Goal: Information Seeking & Learning: Learn about a topic

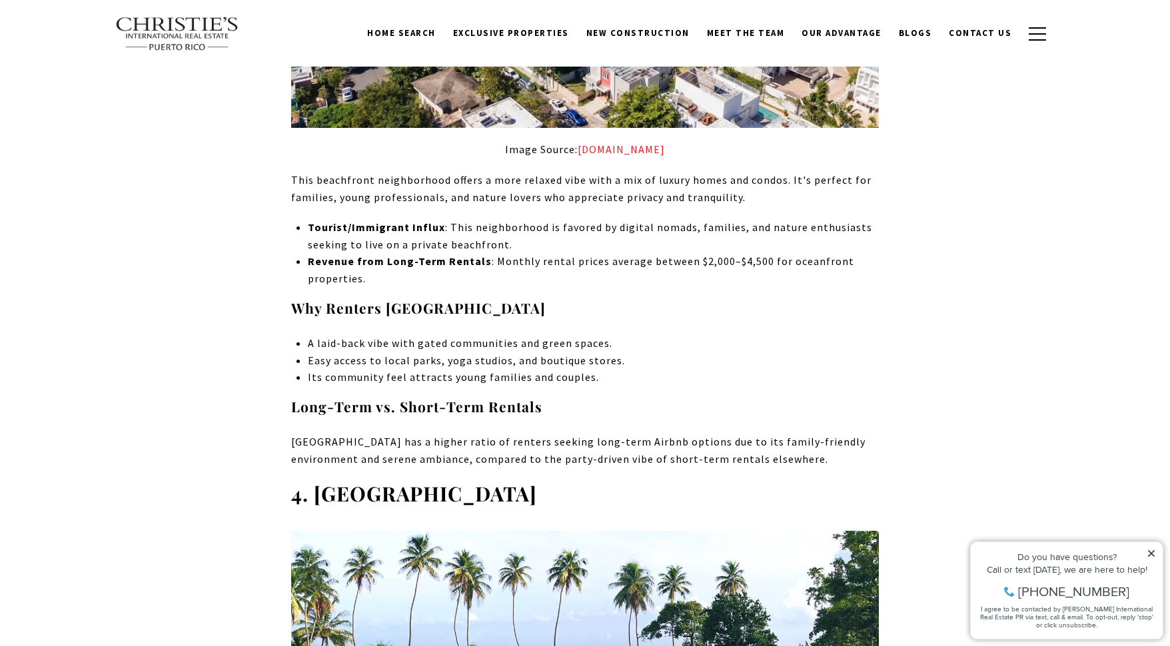
scroll to position [3733, 0]
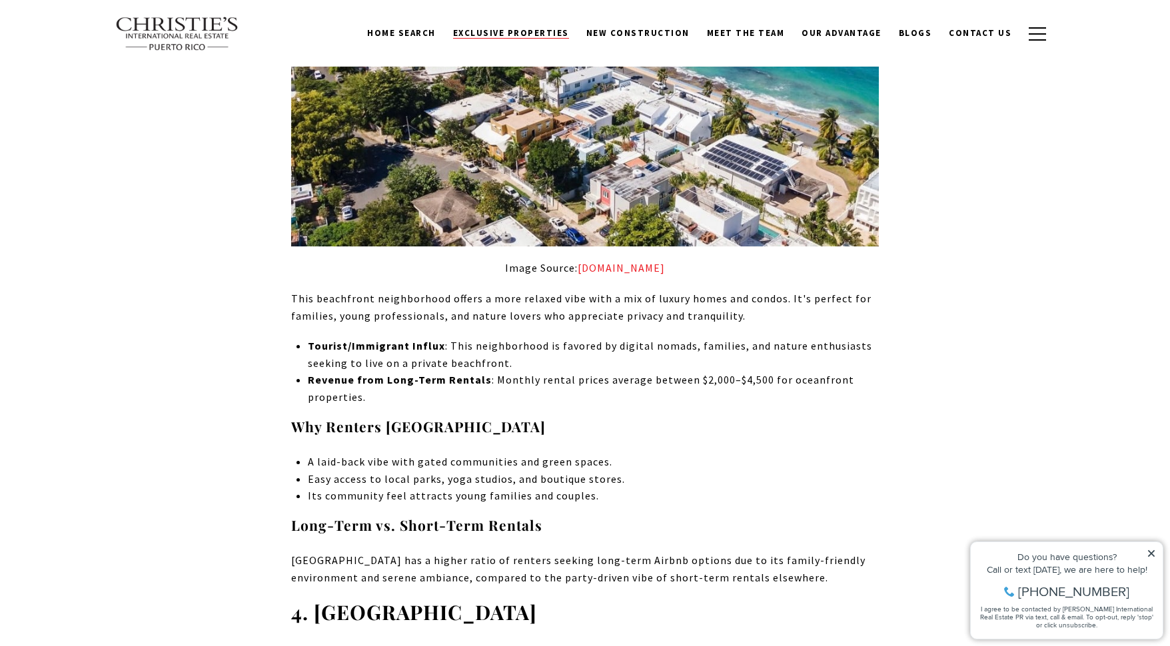
click at [546, 23] on link "Exclusive Properties" at bounding box center [511, 33] width 133 height 25
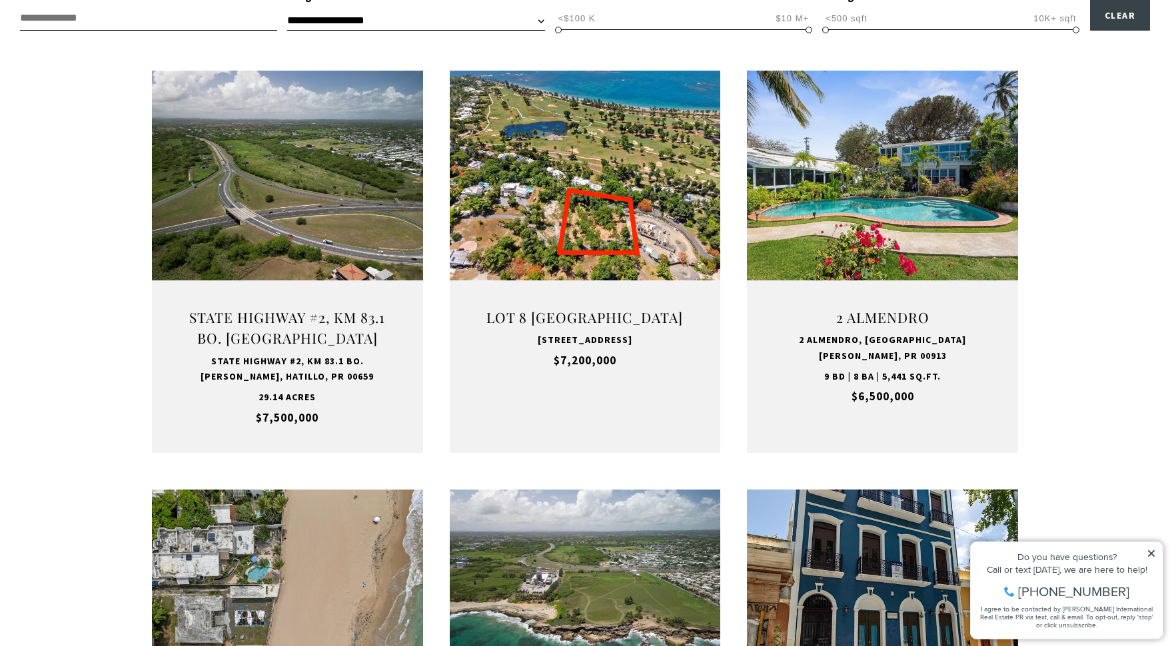
scroll to position [478, 0]
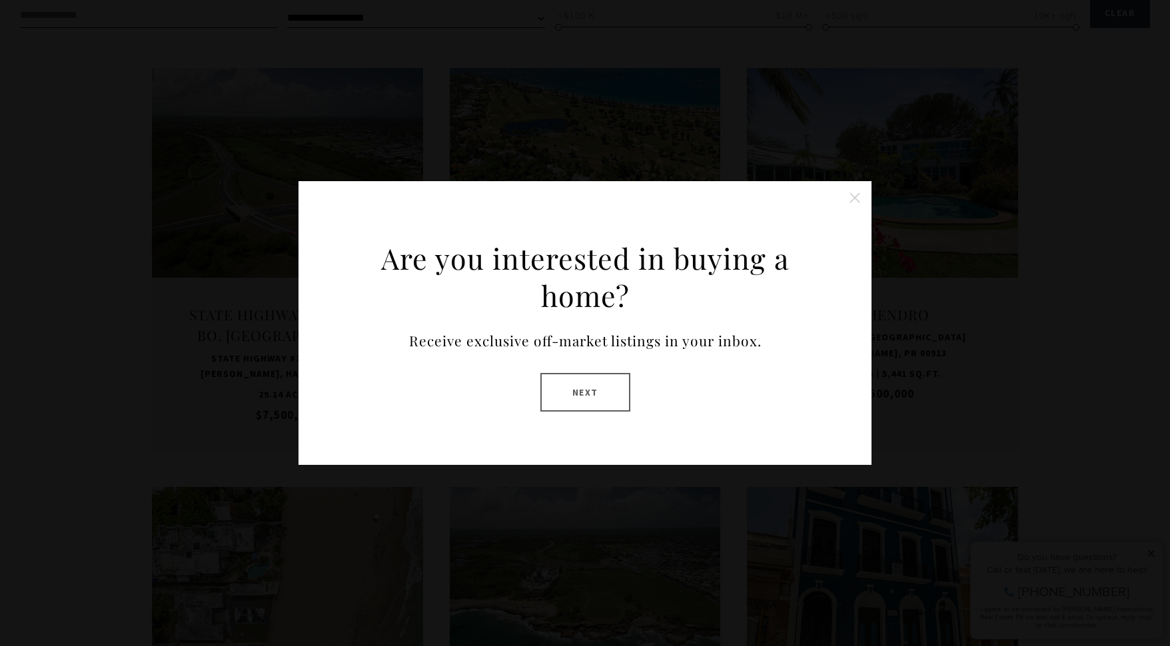
click at [852, 199] on button "Close this option" at bounding box center [855, 198] width 27 height 27
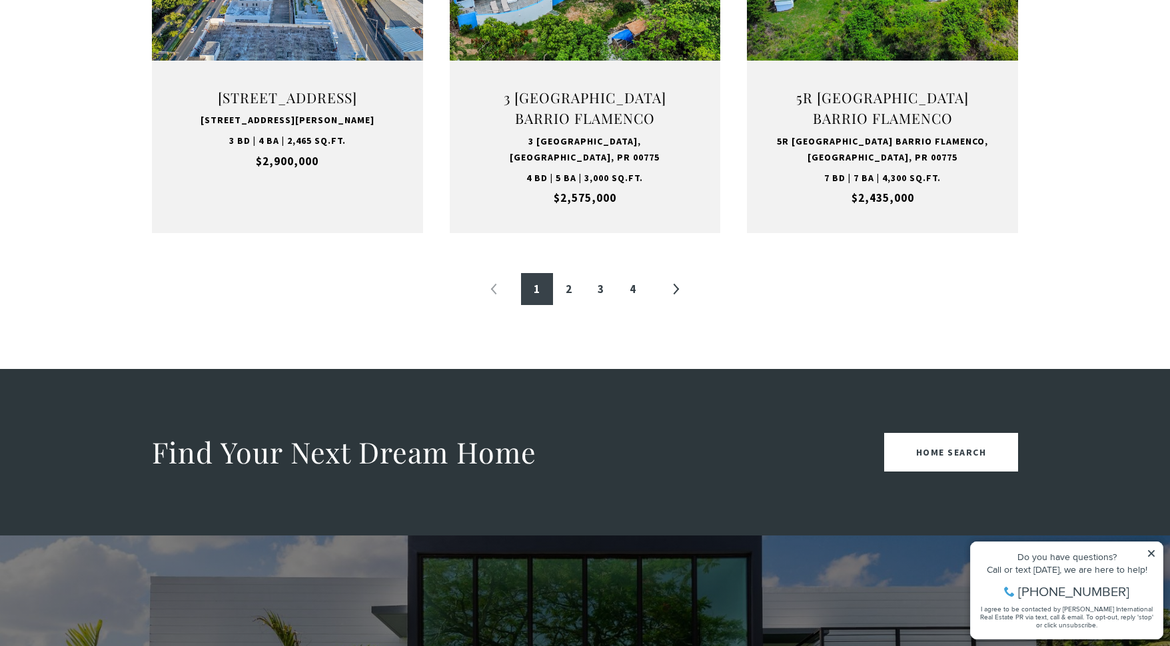
scroll to position [1535, 0]
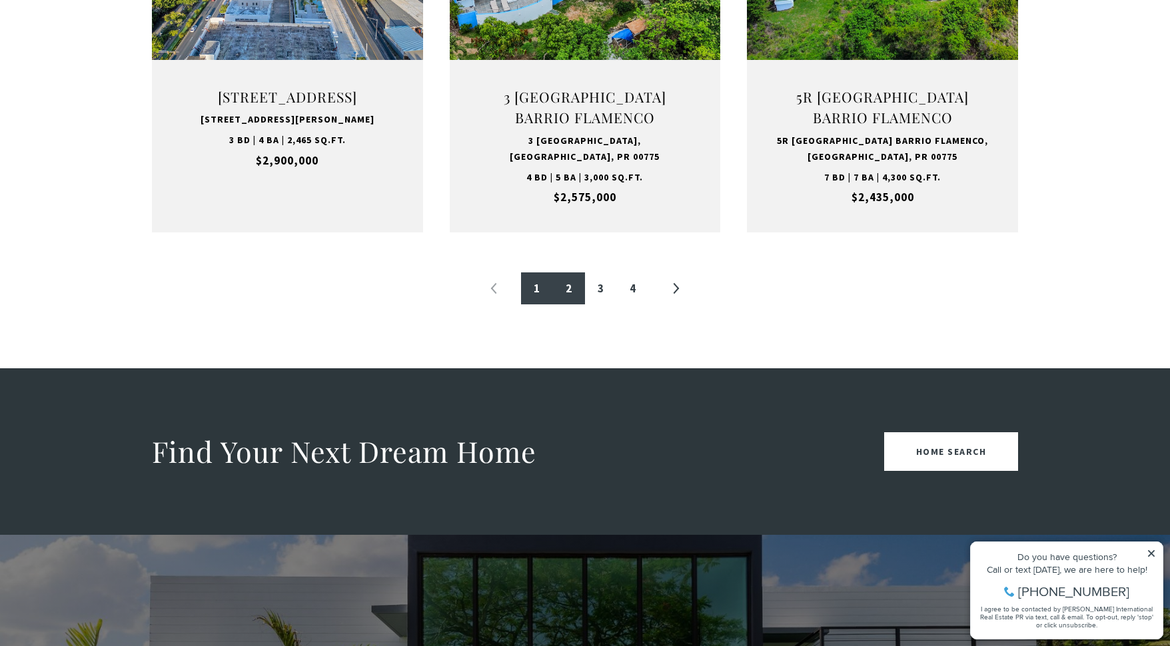
click at [568, 281] on link "2" at bounding box center [569, 289] width 32 height 32
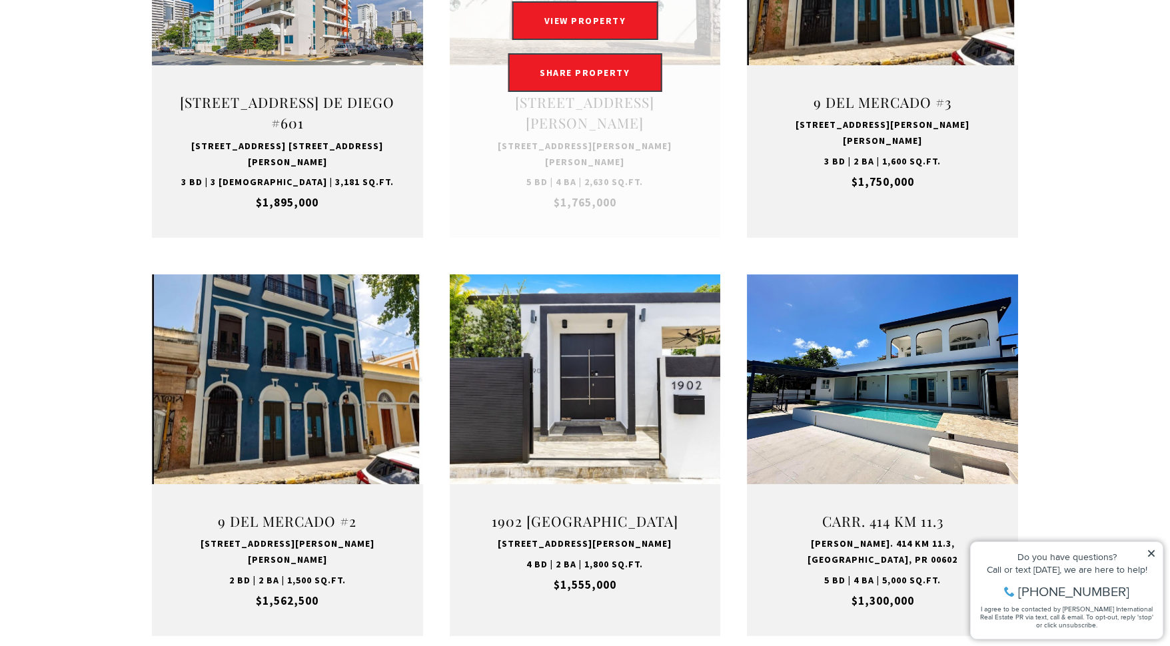
scroll to position [1136, 0]
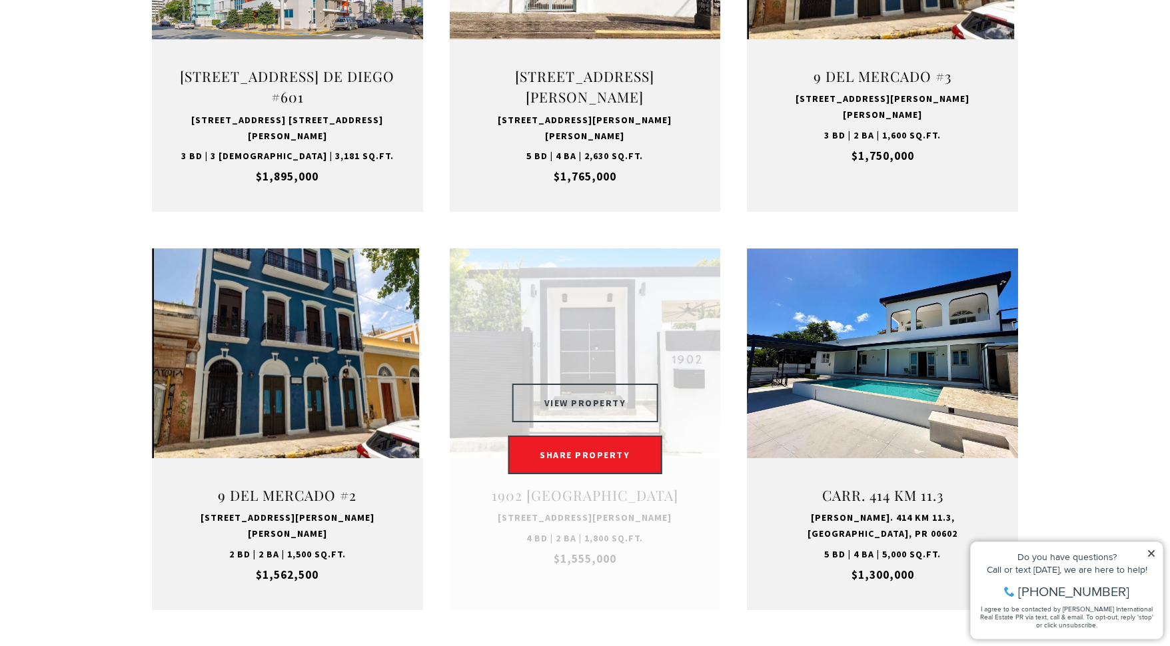
click at [591, 384] on button "VIEW PROPERTY" at bounding box center [585, 403] width 146 height 39
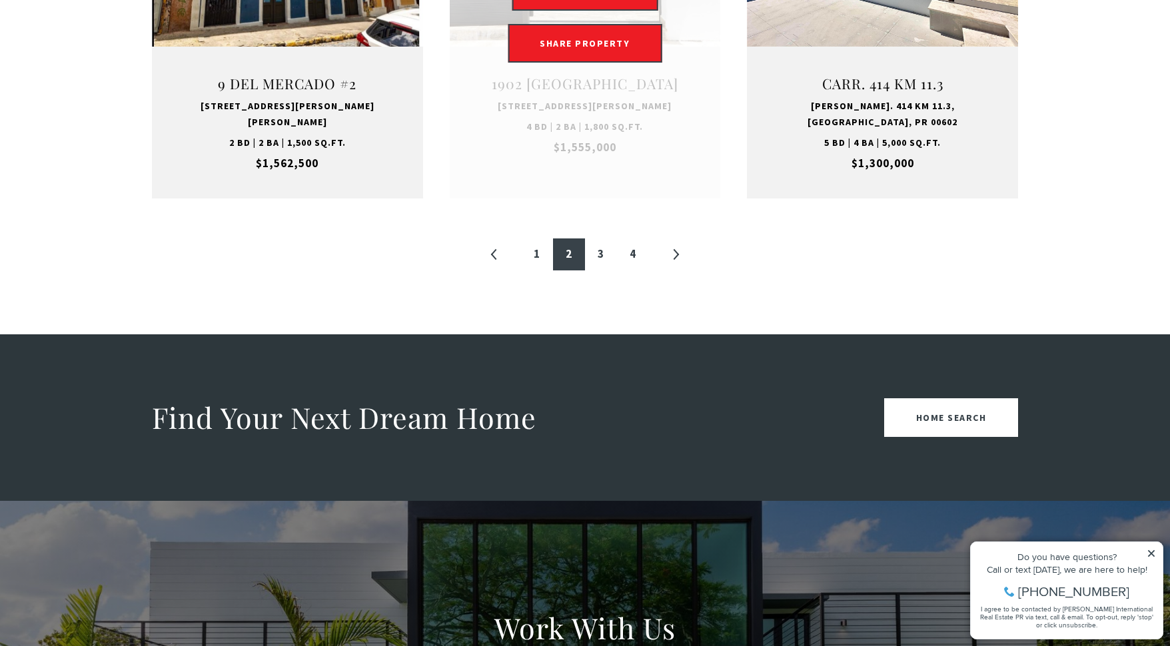
scroll to position [1551, 0]
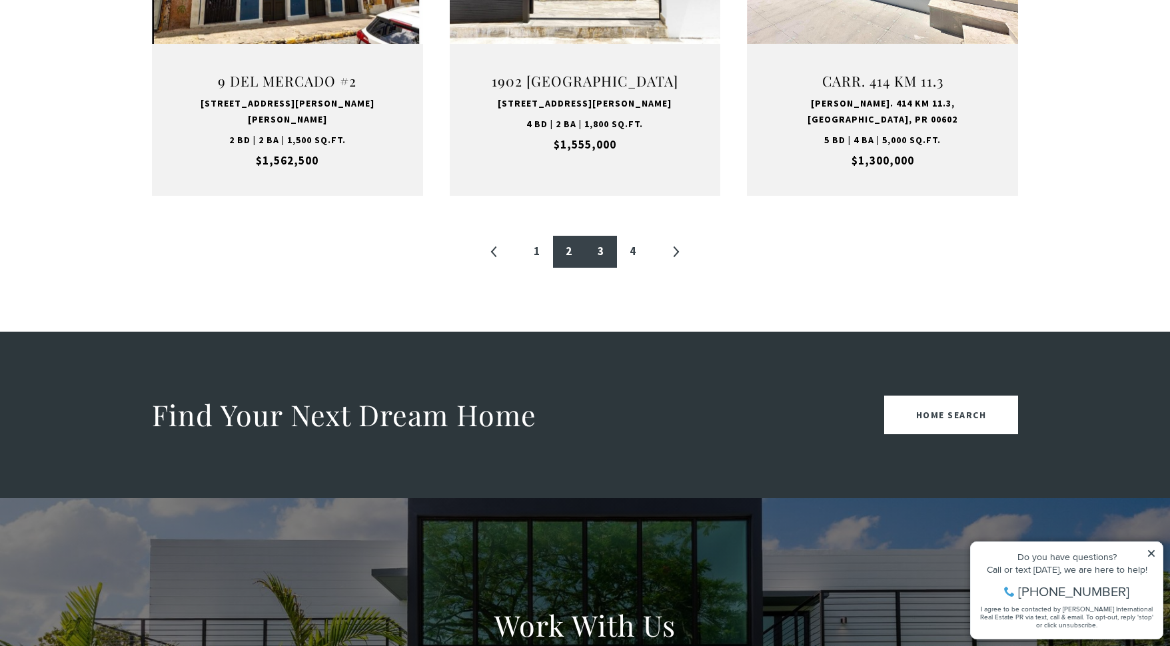
click at [604, 236] on link "3" at bounding box center [601, 252] width 32 height 32
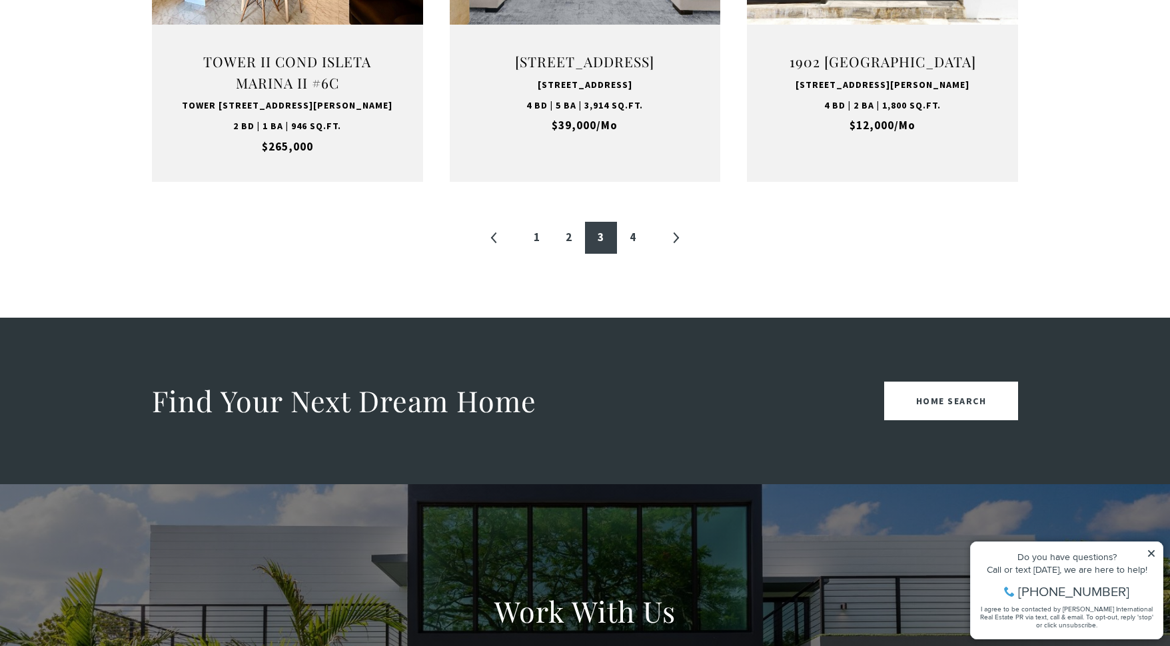
scroll to position [1565, 0]
click at [633, 253] on link "4" at bounding box center [633, 237] width 32 height 32
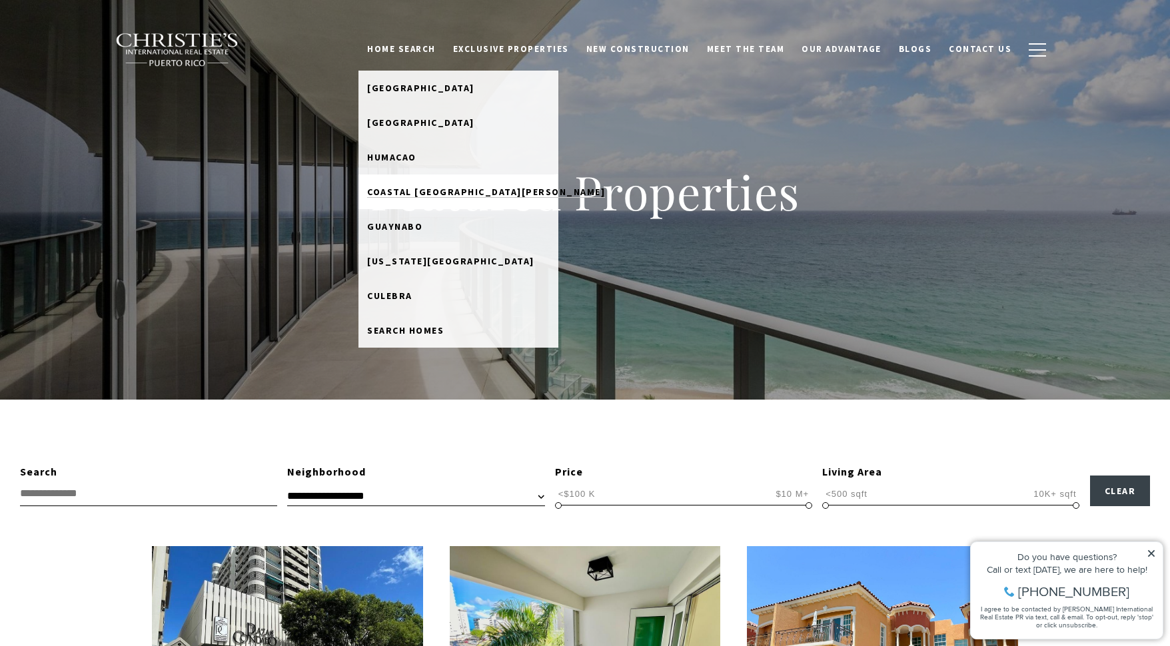
click at [420, 191] on span "Coastal [GEOGRAPHIC_DATA][PERSON_NAME]" at bounding box center [486, 192] width 238 height 12
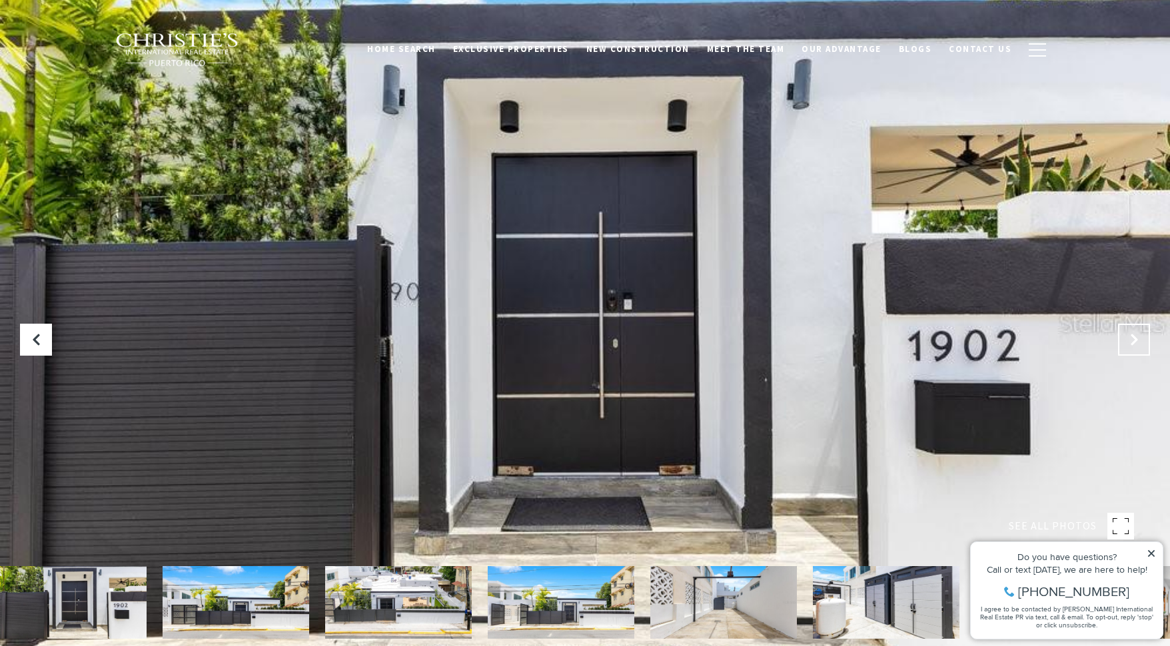
click at [1132, 339] on icon "Next Slide" at bounding box center [1134, 339] width 13 height 13
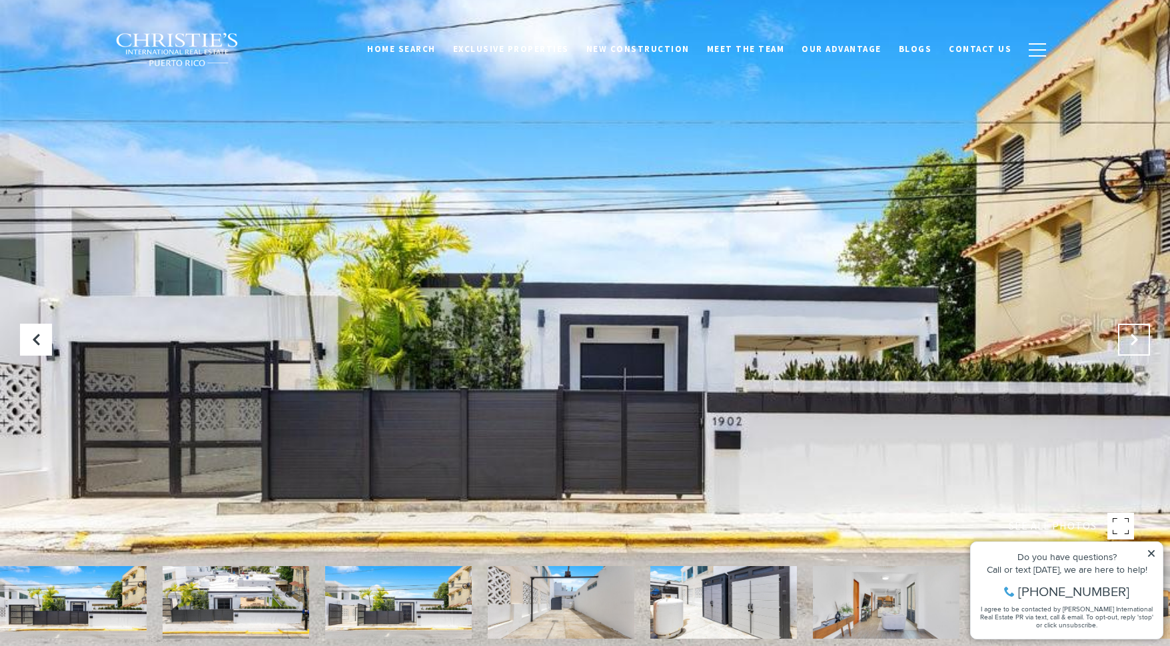
click at [1132, 339] on icon "Next Slide" at bounding box center [1134, 339] width 13 height 13
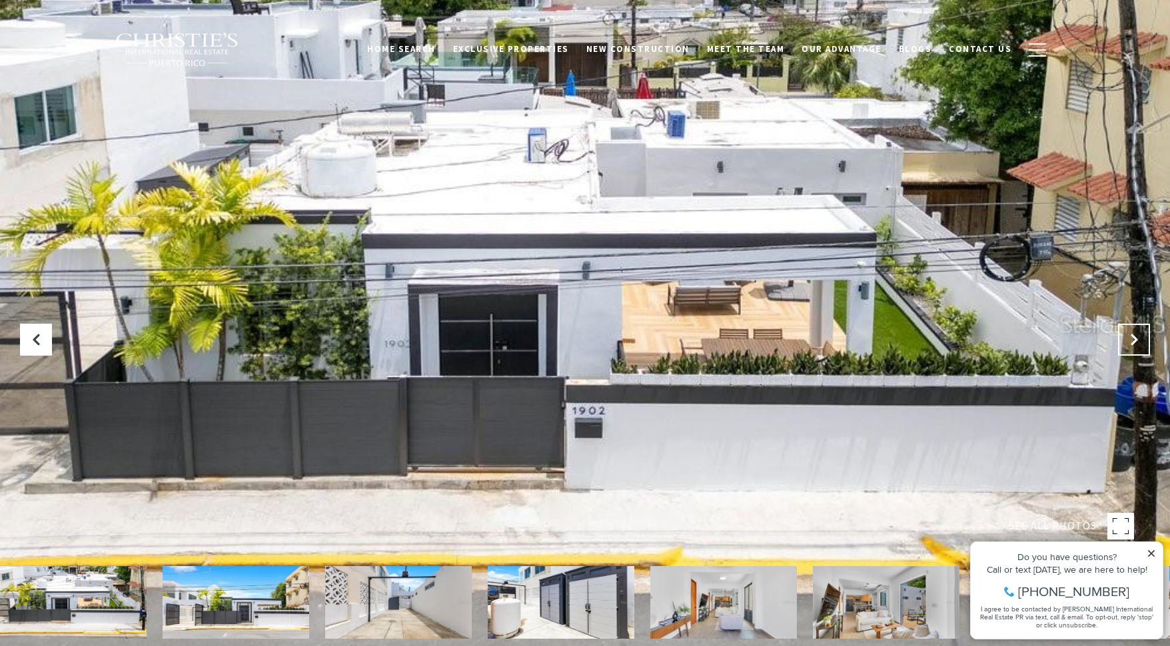
click at [1133, 339] on icon "Next Slide" at bounding box center [1134, 339] width 13 height 13
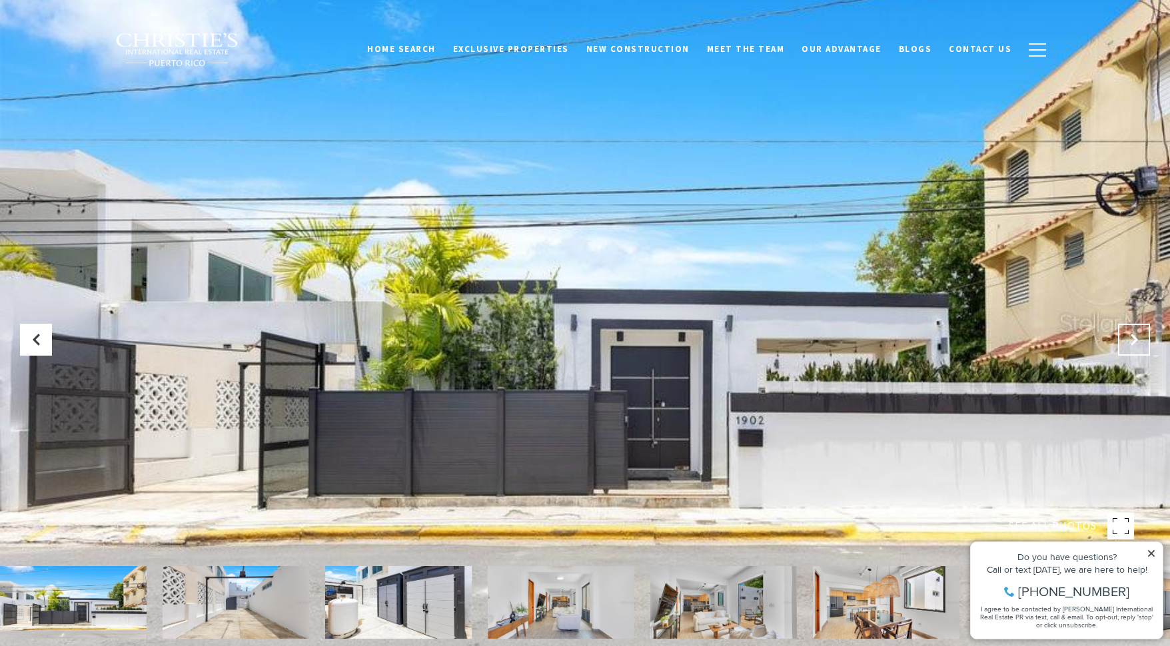
click at [1133, 339] on icon "Next Slide" at bounding box center [1134, 339] width 13 height 13
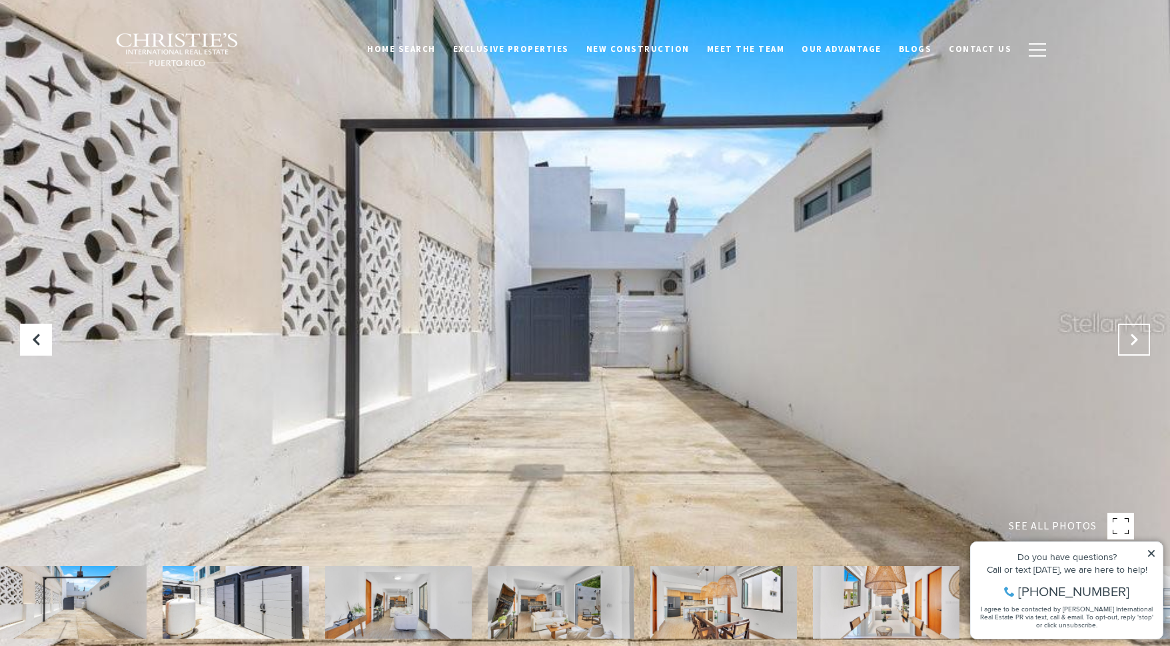
click at [1133, 339] on icon "Next Slide" at bounding box center [1134, 339] width 13 height 13
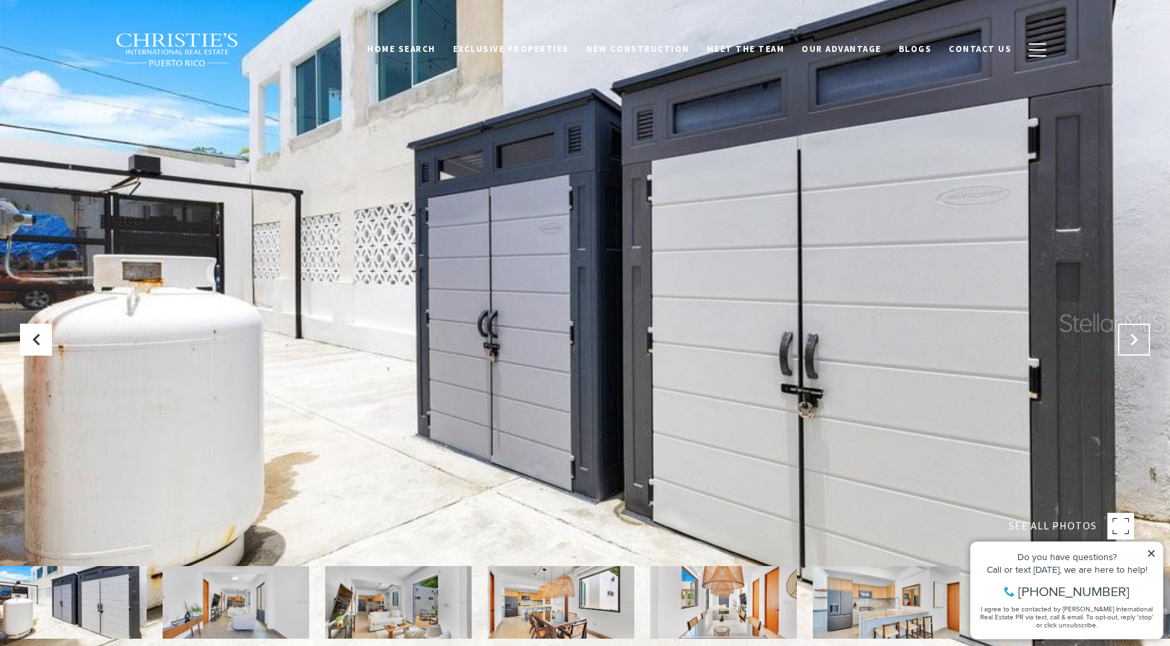
click at [1133, 339] on icon "Next Slide" at bounding box center [1134, 339] width 13 height 13
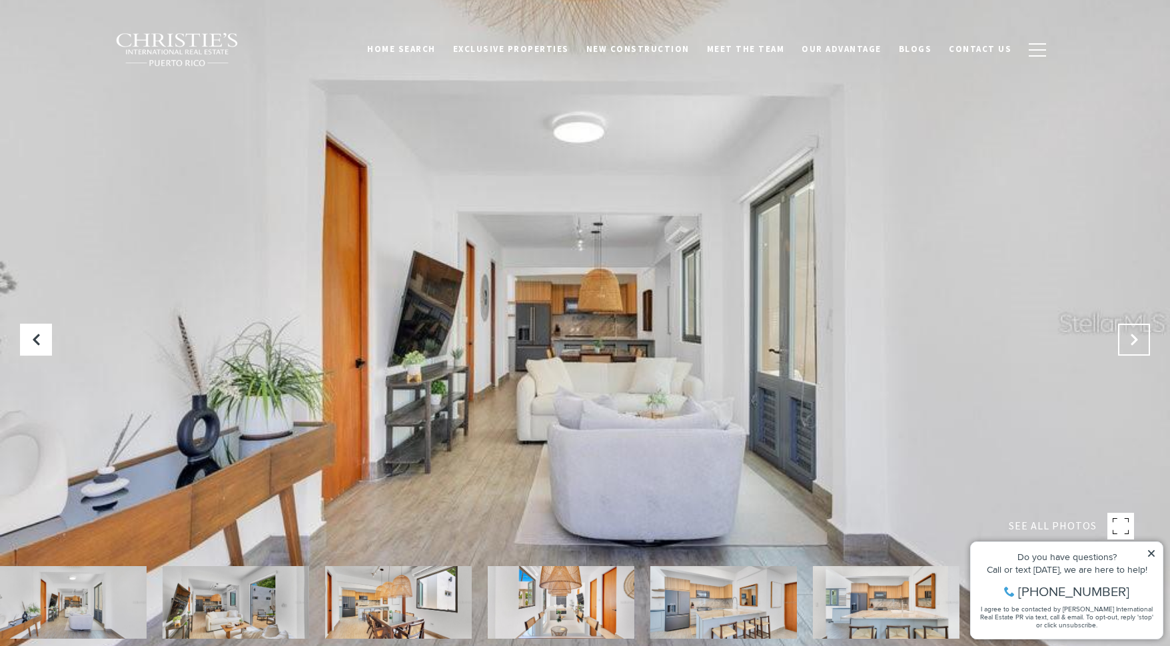
click at [1133, 339] on icon "Next Slide" at bounding box center [1134, 339] width 13 height 13
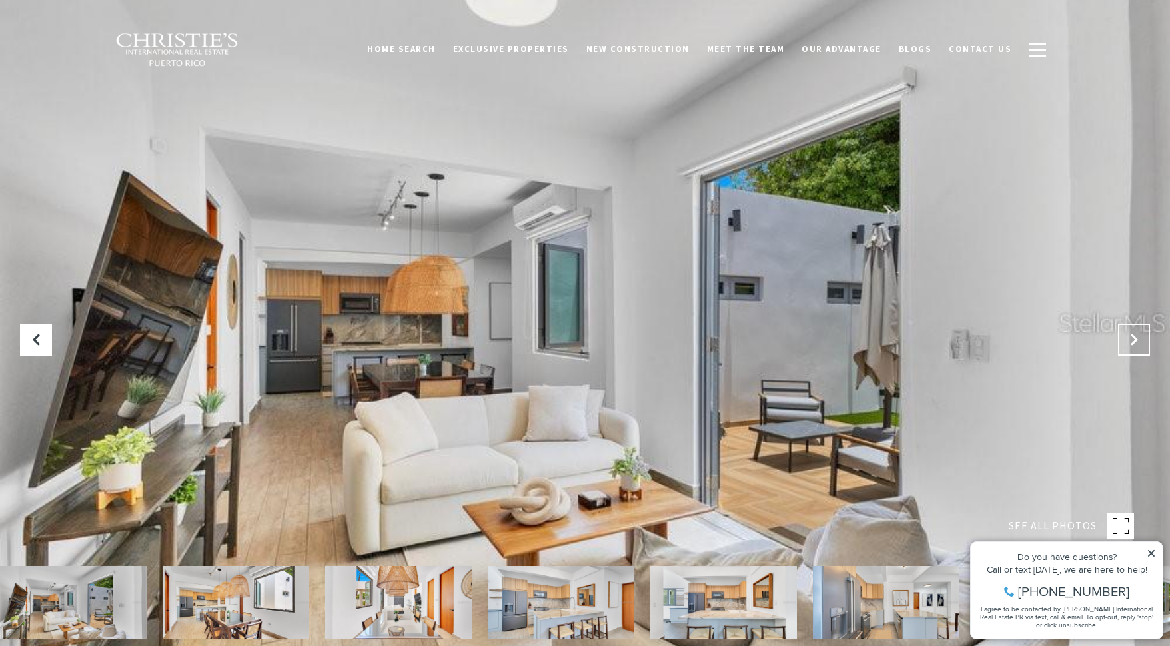
click at [1133, 339] on icon "Next Slide" at bounding box center [1134, 339] width 13 height 13
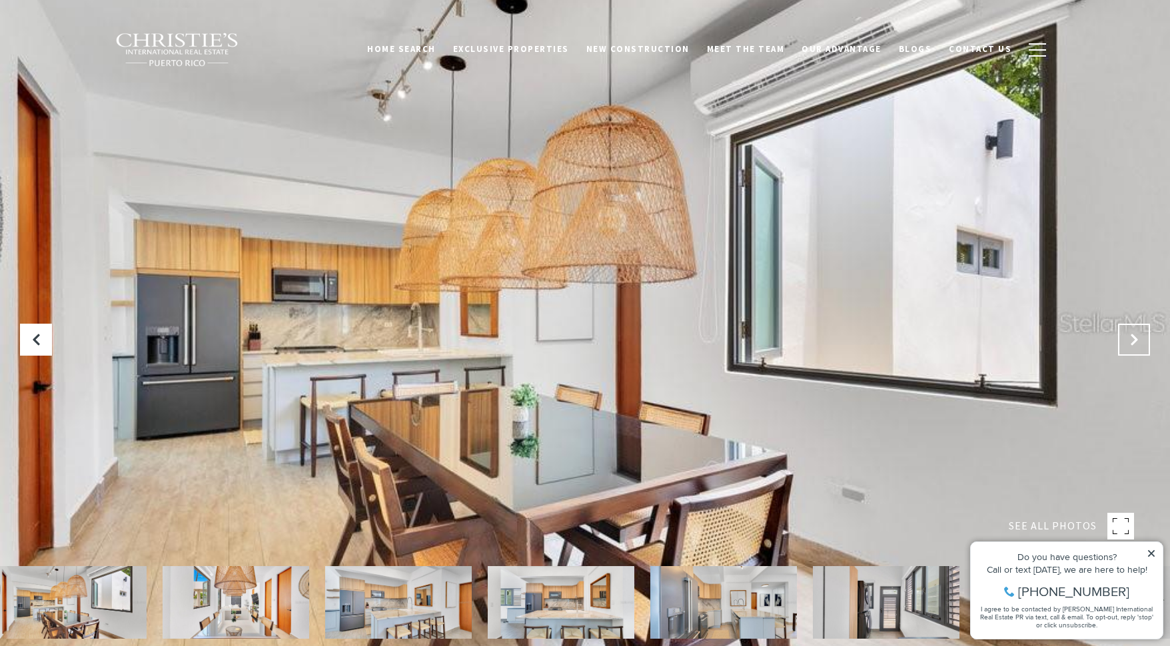
click at [1133, 339] on icon "Next Slide" at bounding box center [1134, 339] width 13 height 13
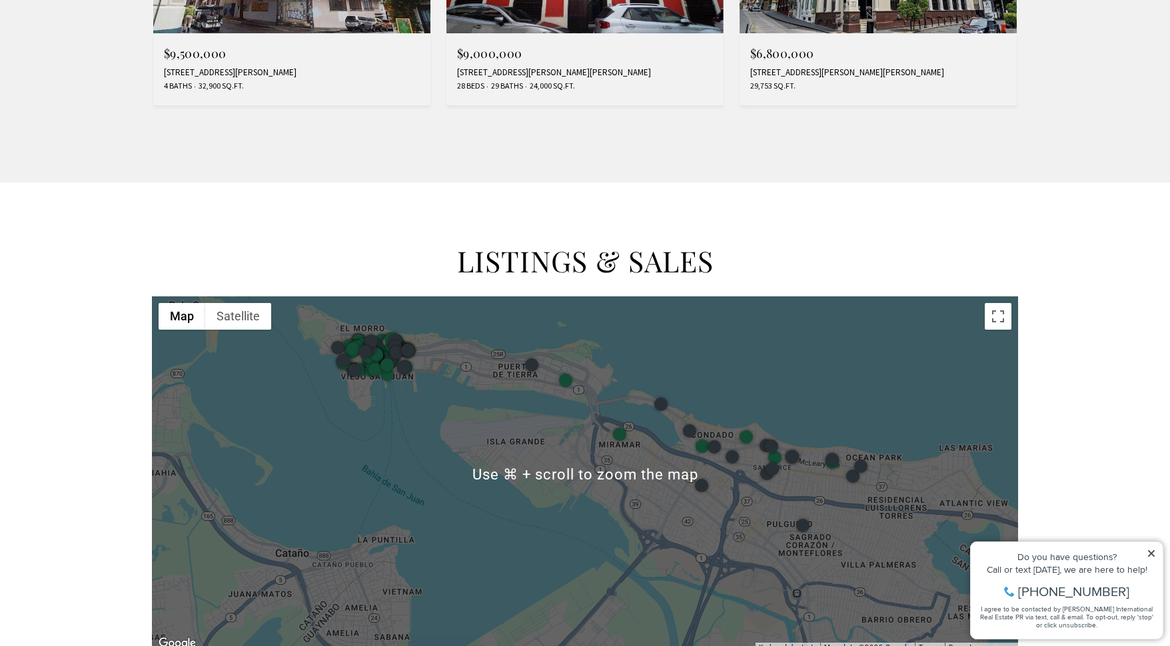
scroll to position [1564, 0]
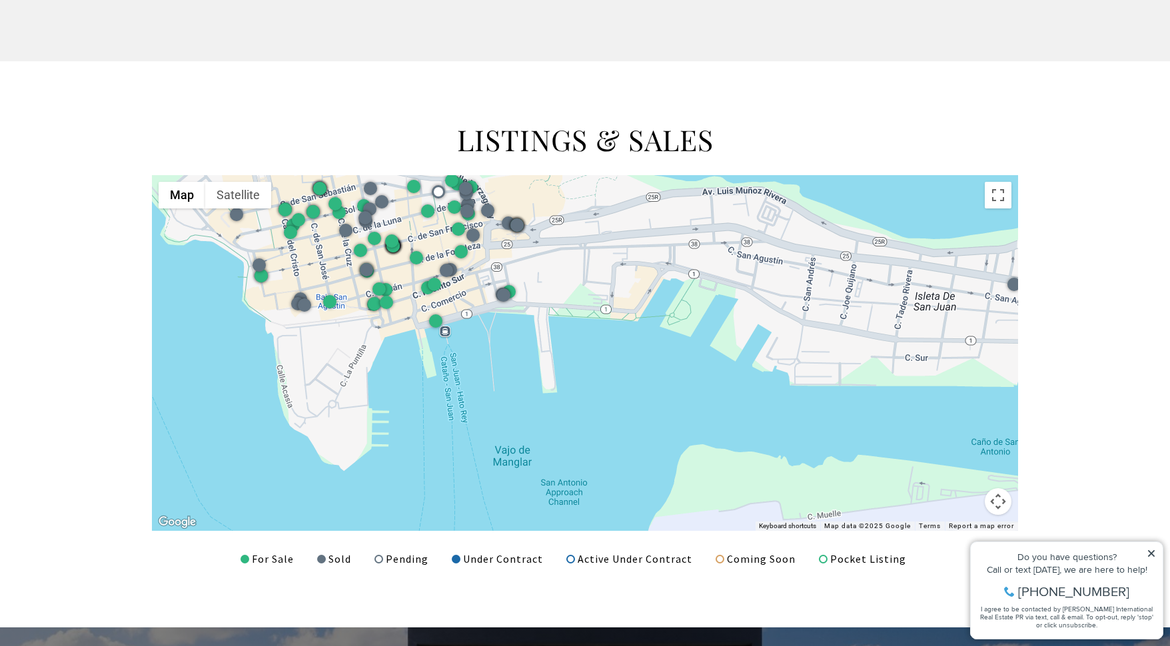
drag, startPoint x: 436, startPoint y: 256, endPoint x: 569, endPoint y: 538, distance: 311.8
click at [569, 538] on div "LISTINGS & SALES ← Move left → Move right ↑ Move up ↓ Move down + Zoom in - Zoo…" at bounding box center [585, 344] width 933 height 447
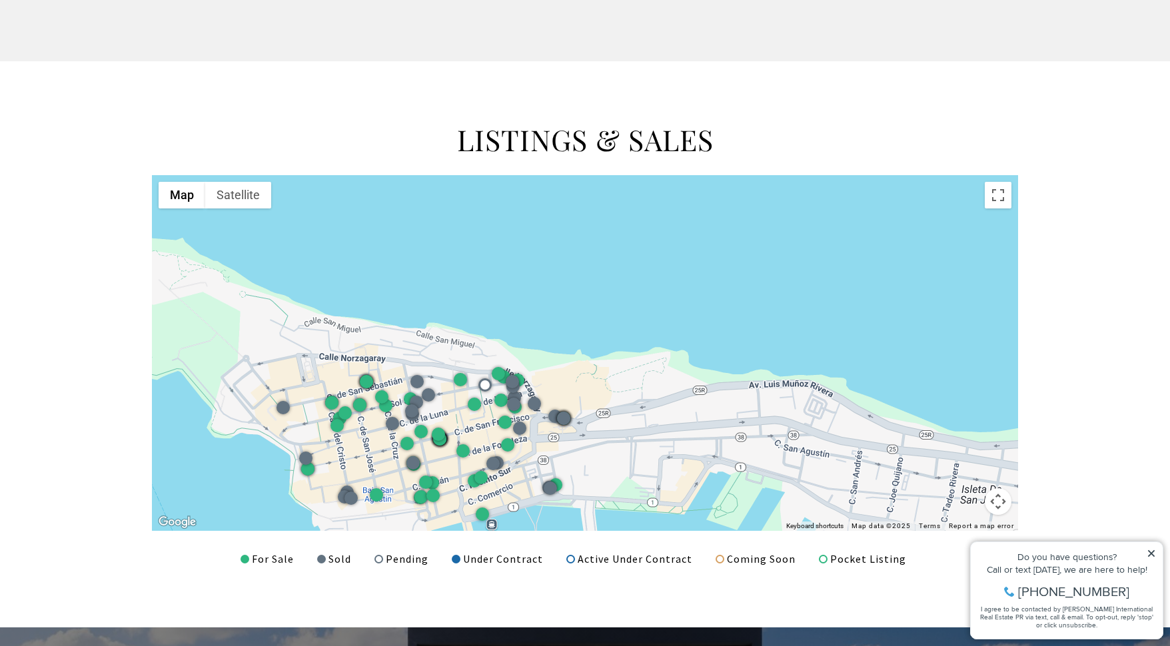
drag, startPoint x: 203, startPoint y: 347, endPoint x: 249, endPoint y: 546, distance: 204.6
click at [249, 546] on div "LISTINGS & SALES ← Move left → Move right ↑ Move up ↓ Move down + Zoom in - Zoo…" at bounding box center [585, 344] width 933 height 447
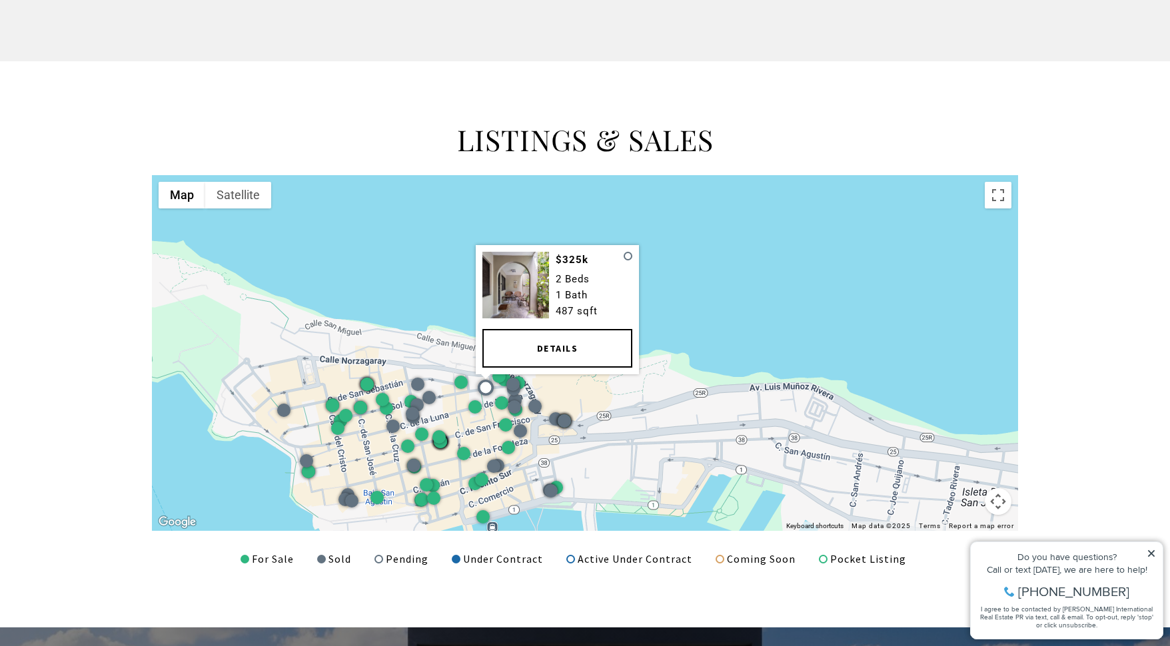
click at [484, 383] on div at bounding box center [486, 388] width 16 height 16
click at [512, 352] on link "Details" at bounding box center [557, 348] width 150 height 39
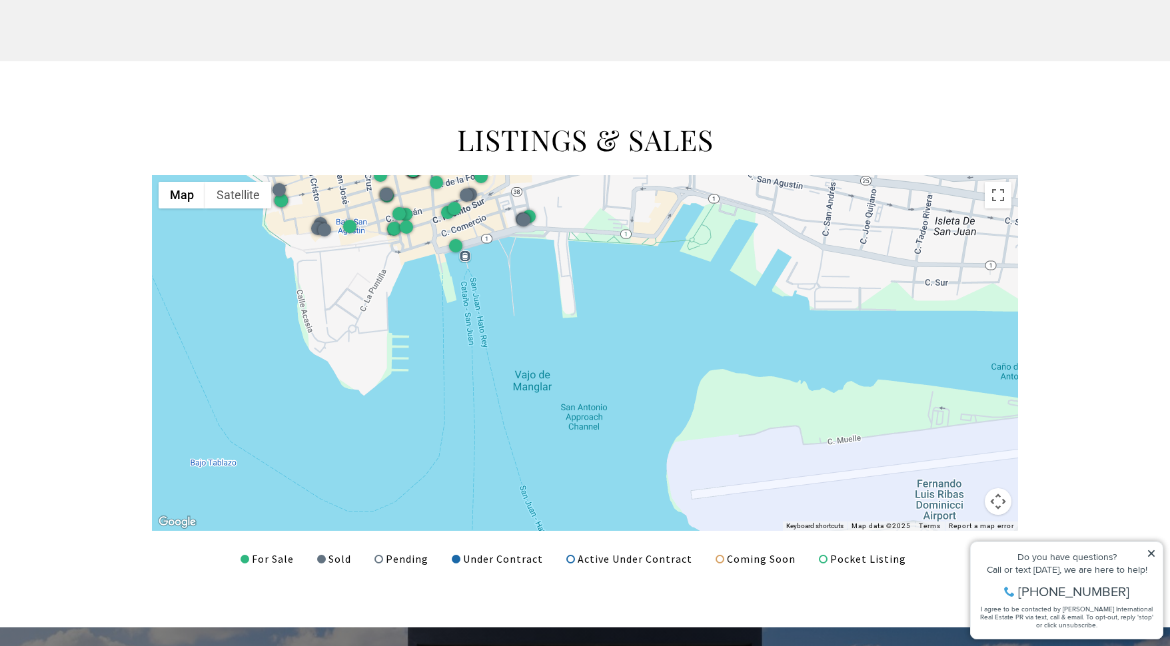
drag, startPoint x: 630, startPoint y: 504, endPoint x: 598, endPoint y: 230, distance: 275.8
click at [598, 229] on div at bounding box center [585, 353] width 866 height 356
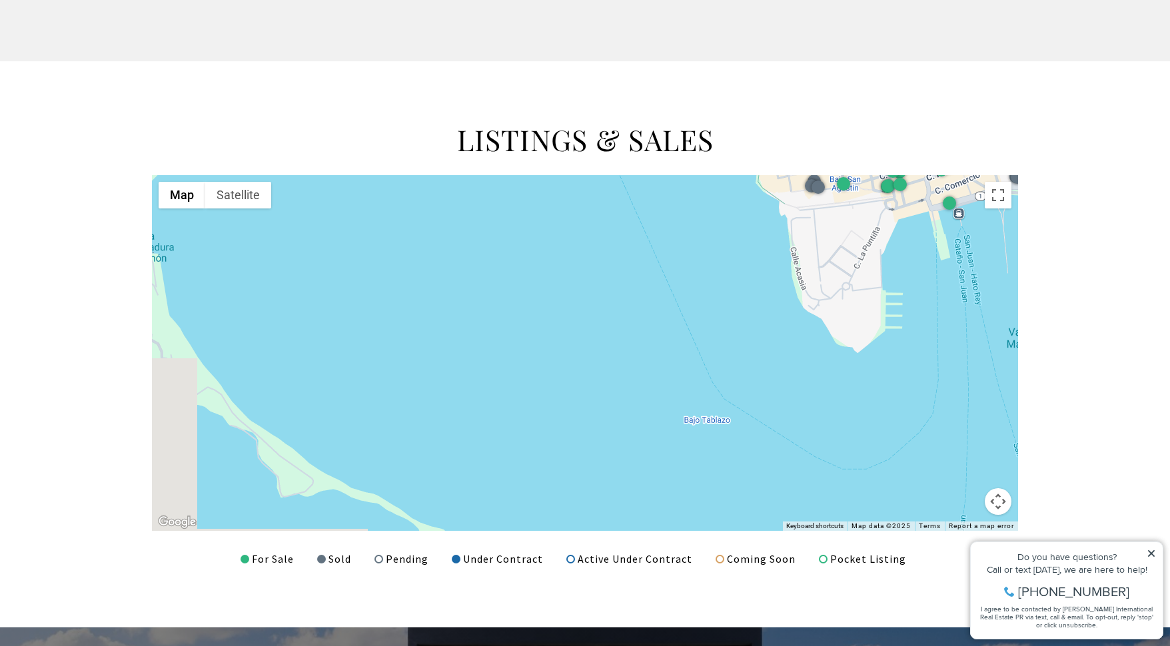
drag, startPoint x: 482, startPoint y: 357, endPoint x: 990, endPoint y: 314, distance: 509.7
click at [990, 314] on div at bounding box center [585, 353] width 866 height 356
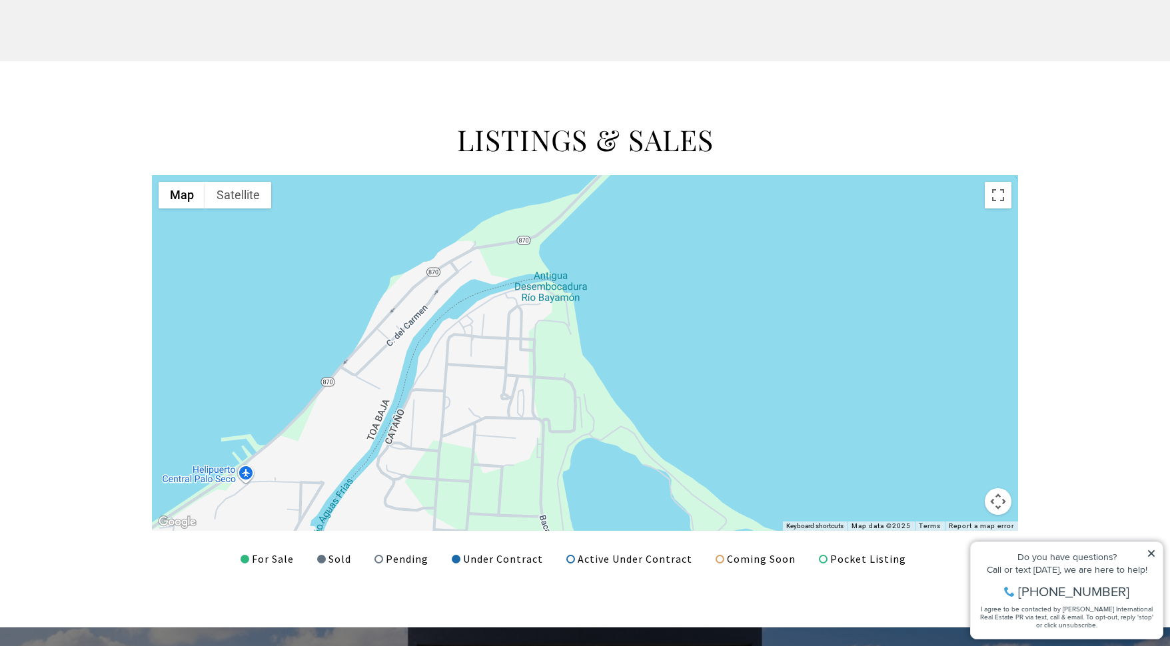
drag, startPoint x: 538, startPoint y: 357, endPoint x: 980, endPoint y: 393, distance: 443.2
click at [980, 393] on div at bounding box center [585, 353] width 866 height 356
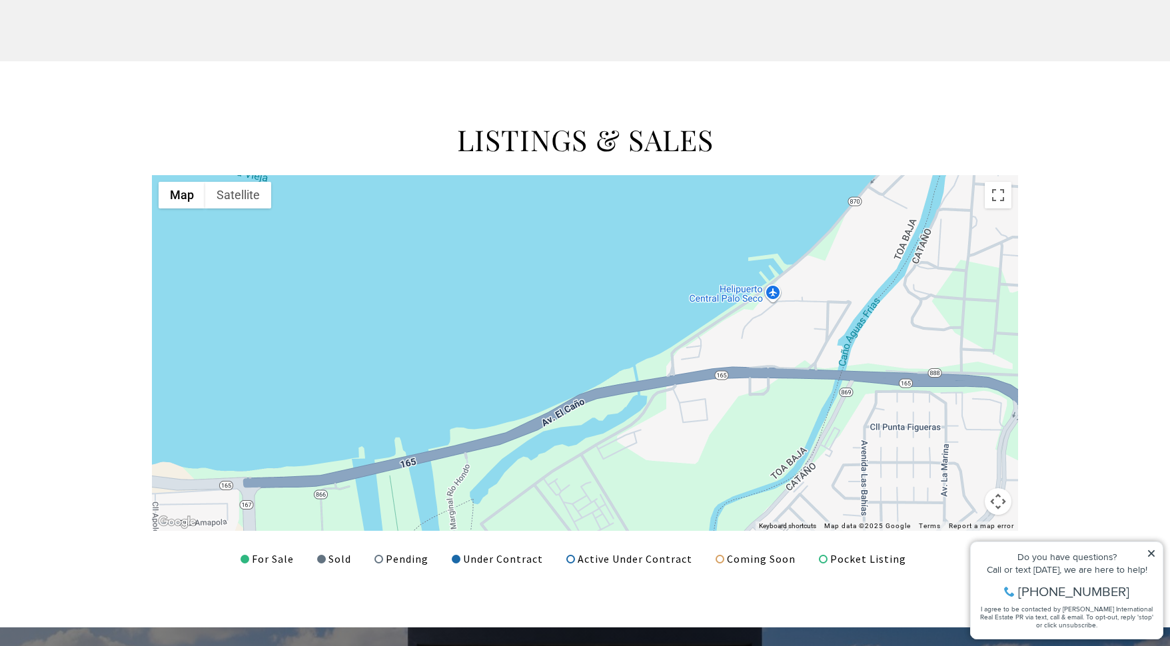
drag, startPoint x: 346, startPoint y: 464, endPoint x: 837, endPoint y: 283, distance: 523.8
click at [837, 283] on div at bounding box center [585, 353] width 866 height 356
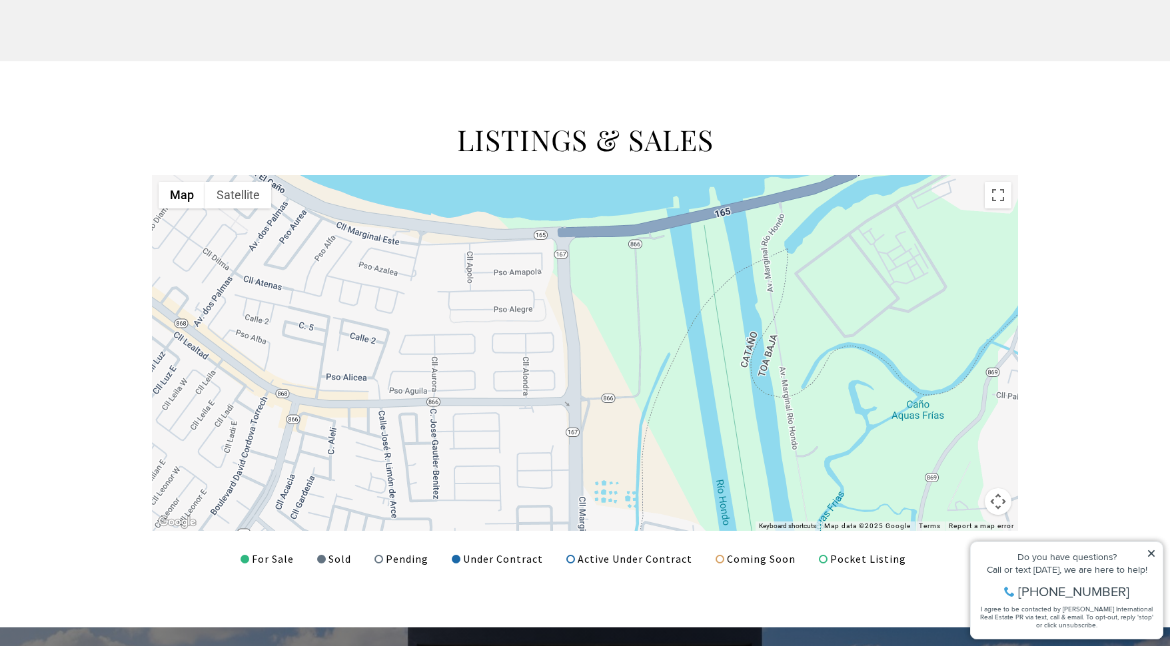
drag, startPoint x: 614, startPoint y: 479, endPoint x: 928, endPoint y: 228, distance: 402.6
click at [928, 228] on div at bounding box center [585, 353] width 866 height 356
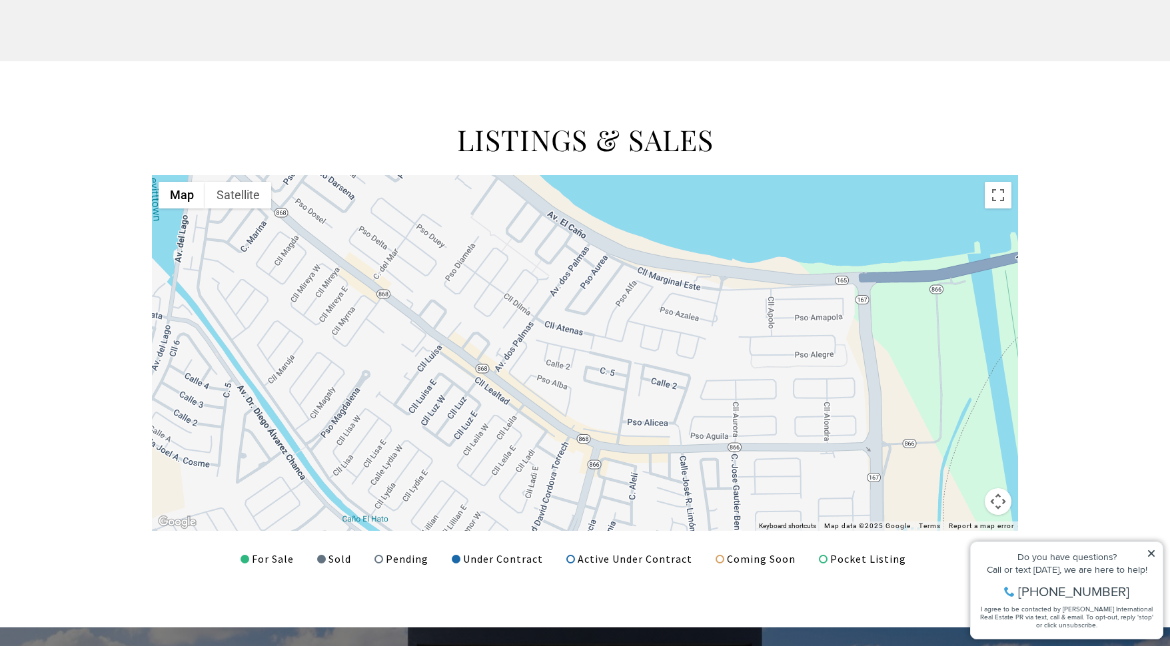
drag, startPoint x: 486, startPoint y: 302, endPoint x: 789, endPoint y: 349, distance: 306.1
click at [789, 349] on div at bounding box center [585, 353] width 866 height 356
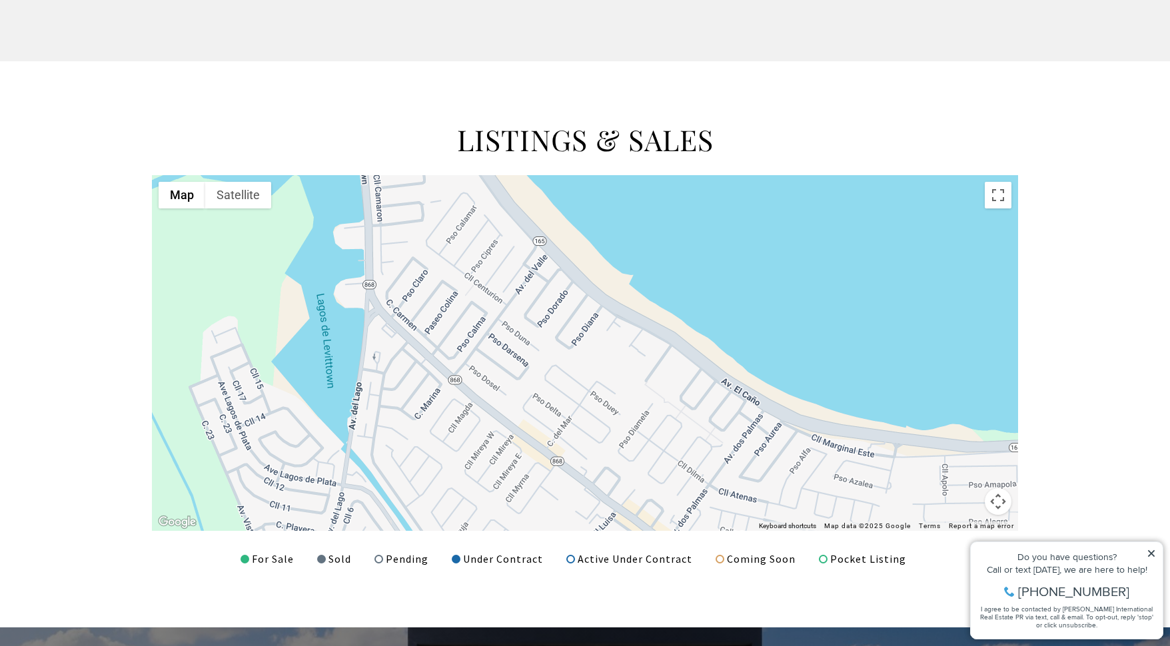
drag, startPoint x: 459, startPoint y: 222, endPoint x: 634, endPoint y: 391, distance: 242.7
click at [634, 391] on div at bounding box center [585, 353] width 866 height 356
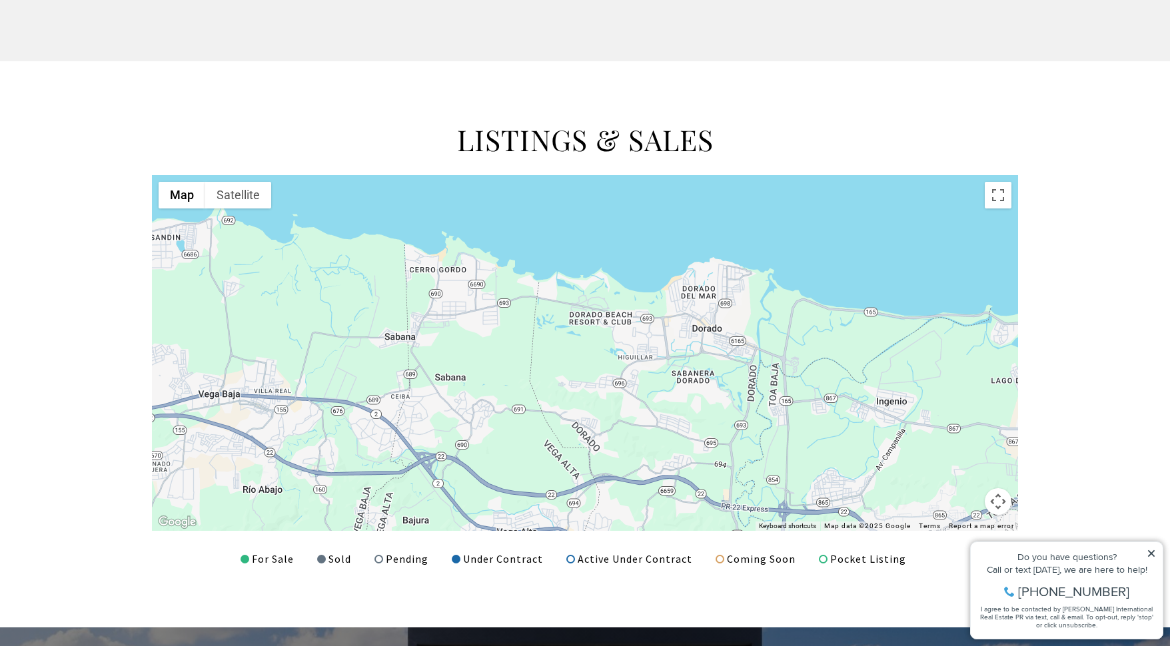
drag, startPoint x: 537, startPoint y: 338, endPoint x: 766, endPoint y: 385, distance: 233.4
click at [766, 385] on div at bounding box center [585, 353] width 866 height 356
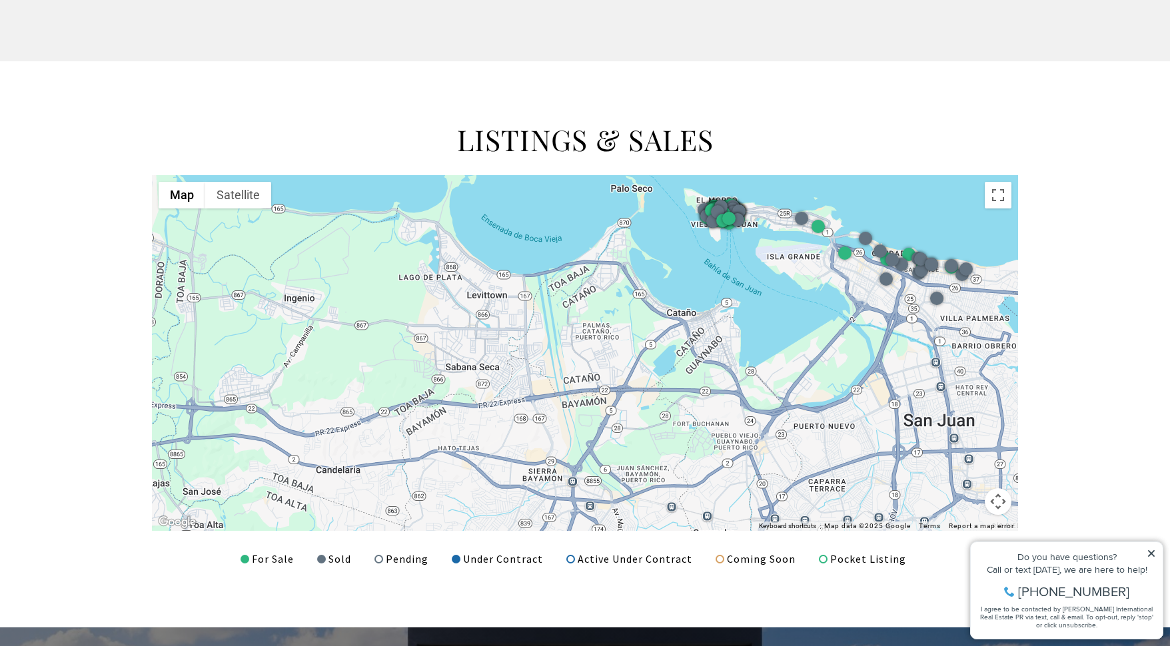
drag, startPoint x: 595, startPoint y: 251, endPoint x: 0, endPoint y: 151, distance: 603.5
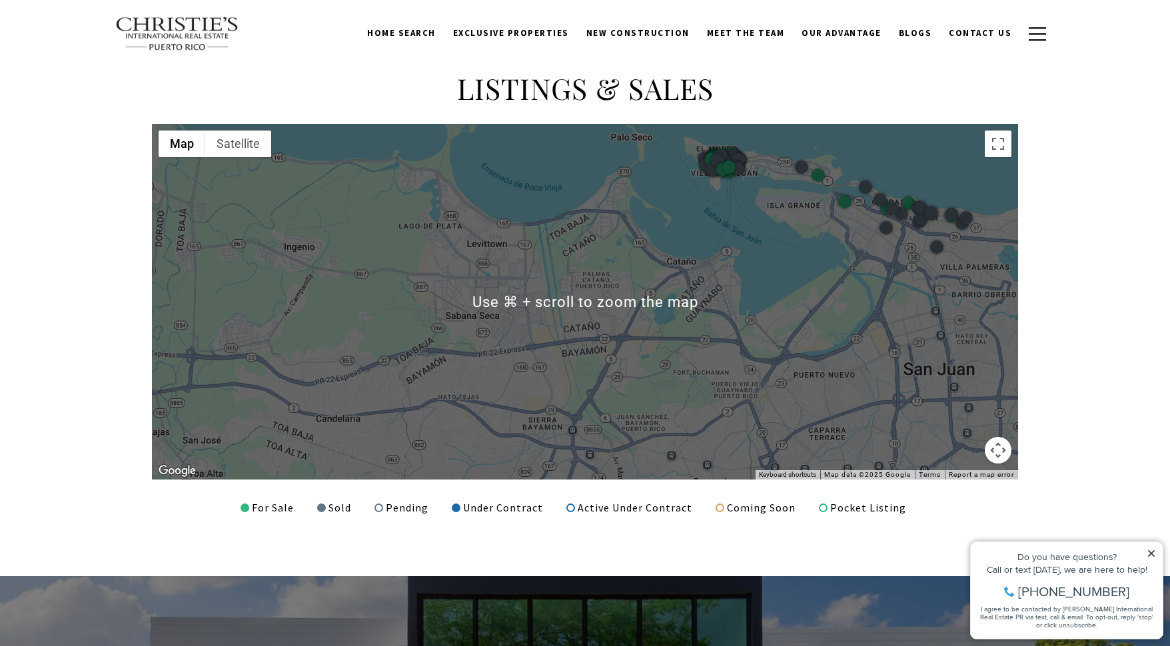
click at [497, 365] on div at bounding box center [585, 302] width 866 height 356
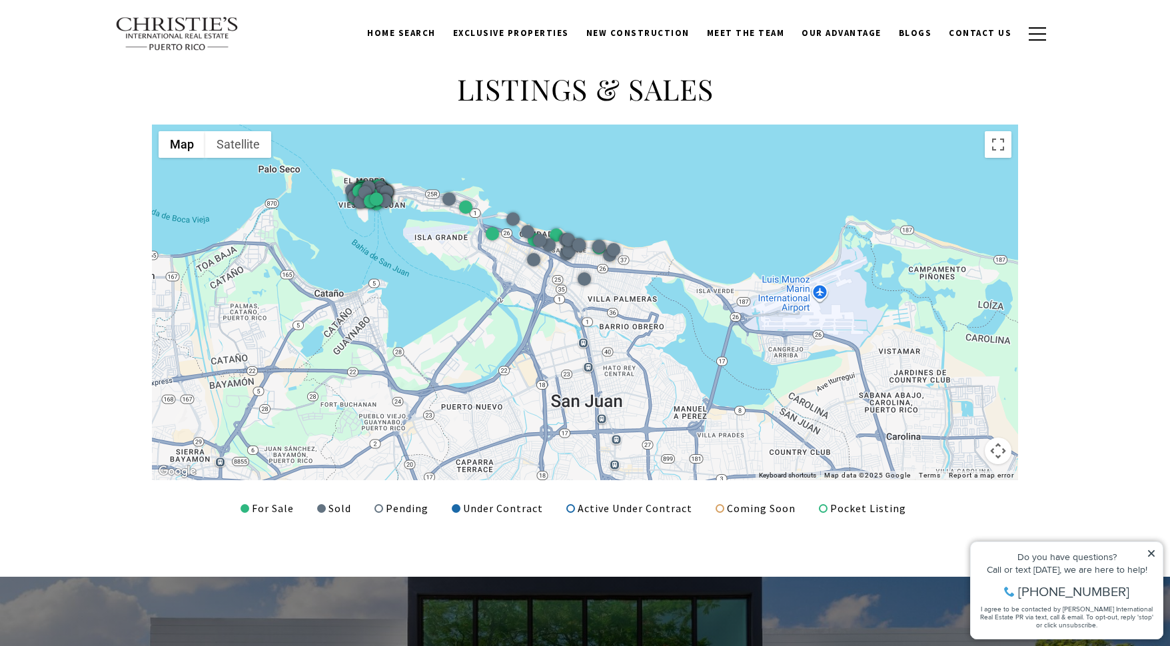
drag, startPoint x: 478, startPoint y: 347, endPoint x: 117, endPoint y: 373, distance: 362.1
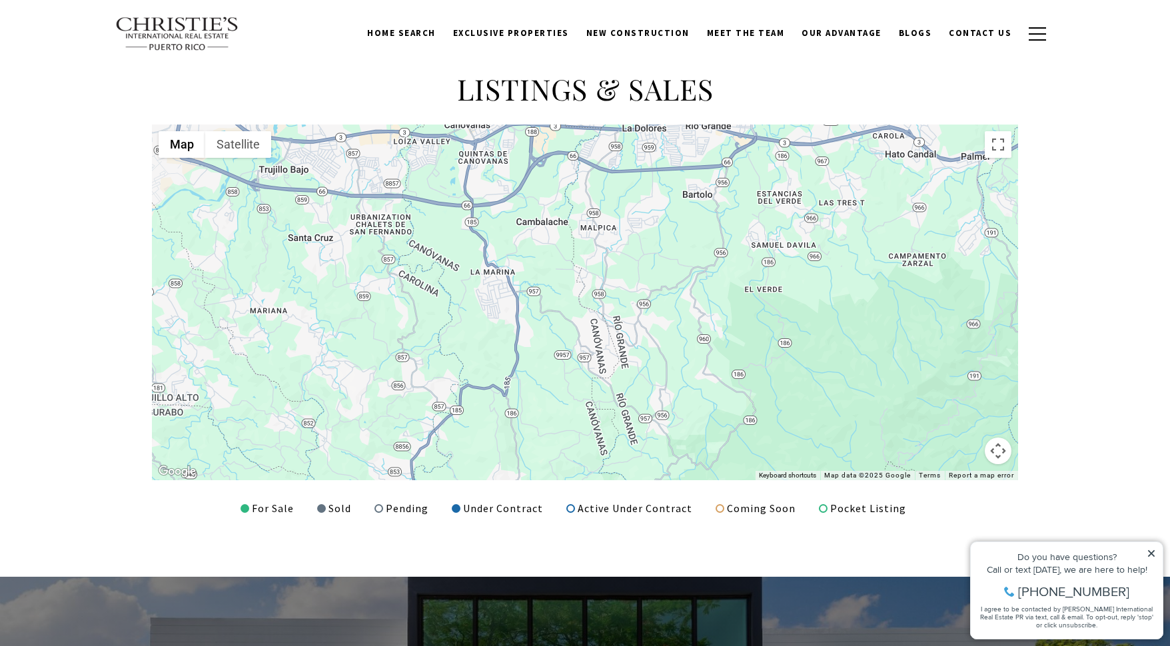
drag, startPoint x: 832, startPoint y: 398, endPoint x: 115, endPoint y: -20, distance: 829.9
click at [115, 0] on html "Skip to main content Enable accessibility for low vision Open the accessibility…" at bounding box center [585, 74] width 1170 height 3378
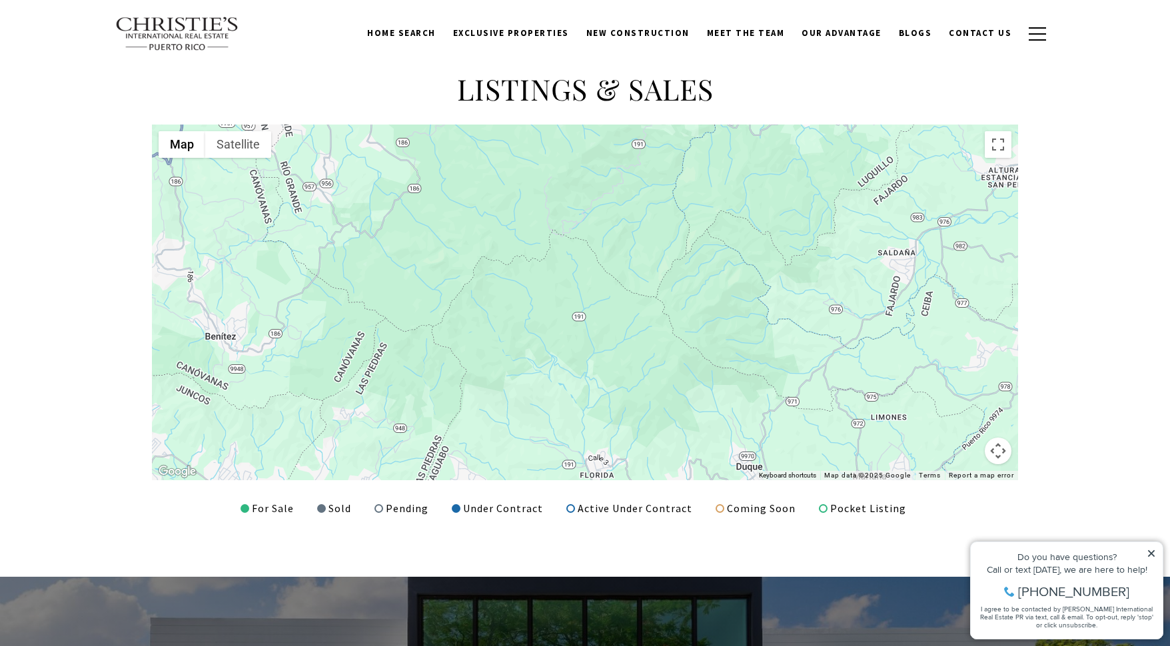
drag, startPoint x: 849, startPoint y: 389, endPoint x: 512, endPoint y: 156, distance: 410.0
click at [512, 156] on div at bounding box center [585, 303] width 866 height 356
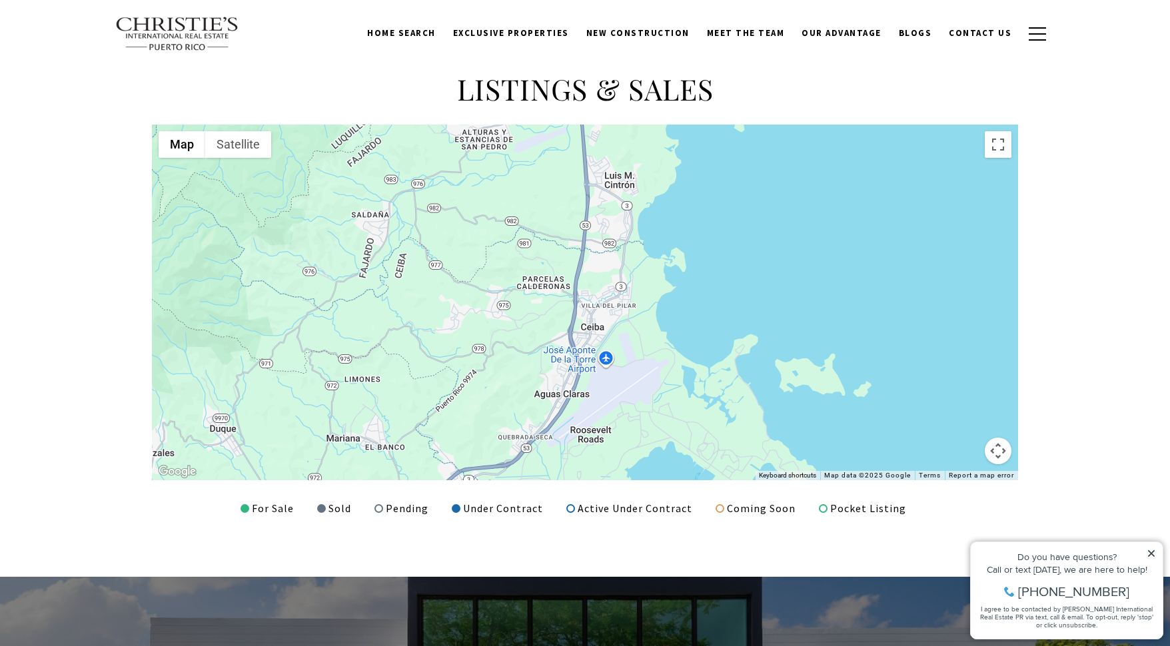
drag, startPoint x: 913, startPoint y: 379, endPoint x: 381, endPoint y: 343, distance: 533.7
click at [381, 343] on div at bounding box center [585, 303] width 866 height 356
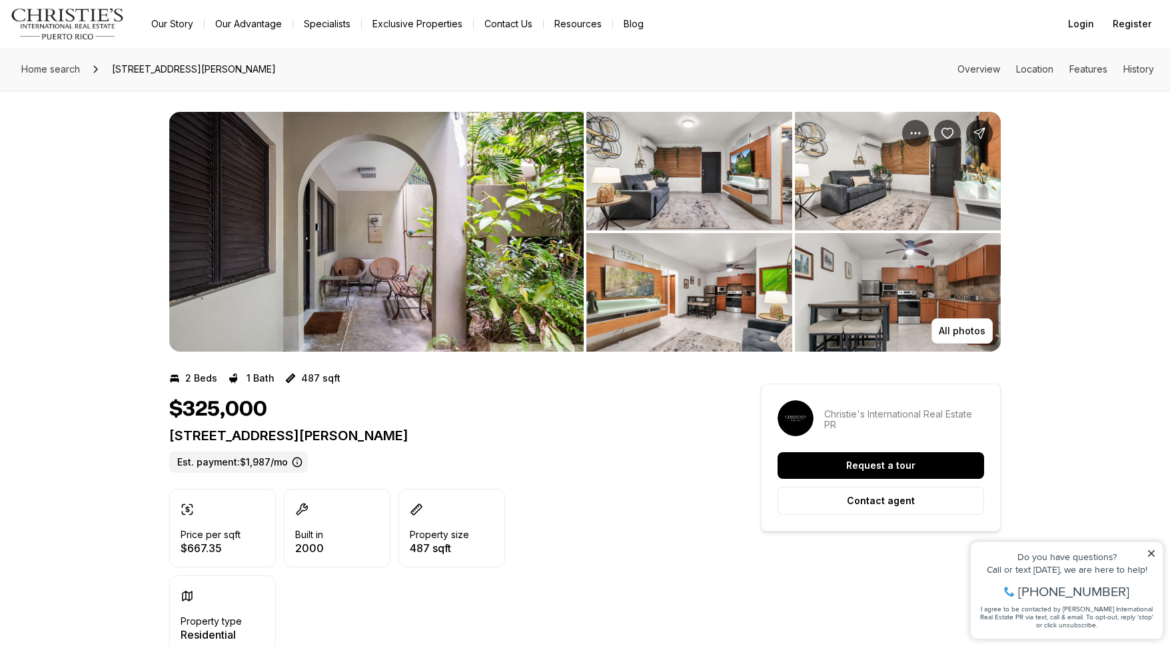
click at [477, 231] on img "View image gallery" at bounding box center [376, 232] width 415 height 240
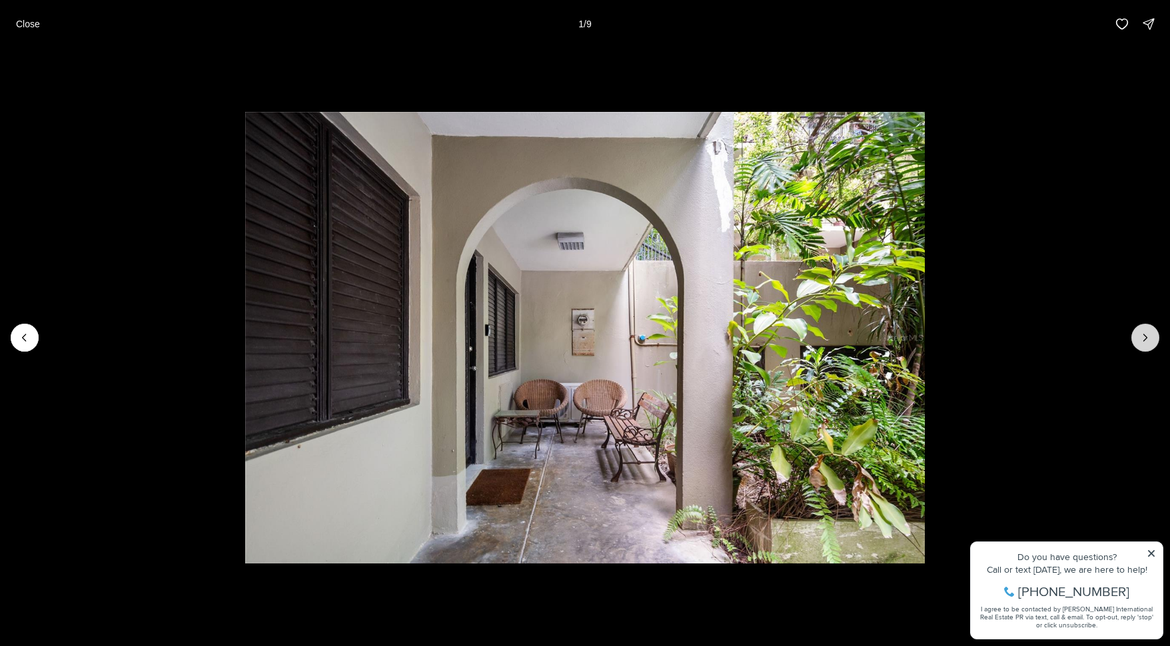
click at [1136, 336] on button "Next slide" at bounding box center [1146, 338] width 28 height 28
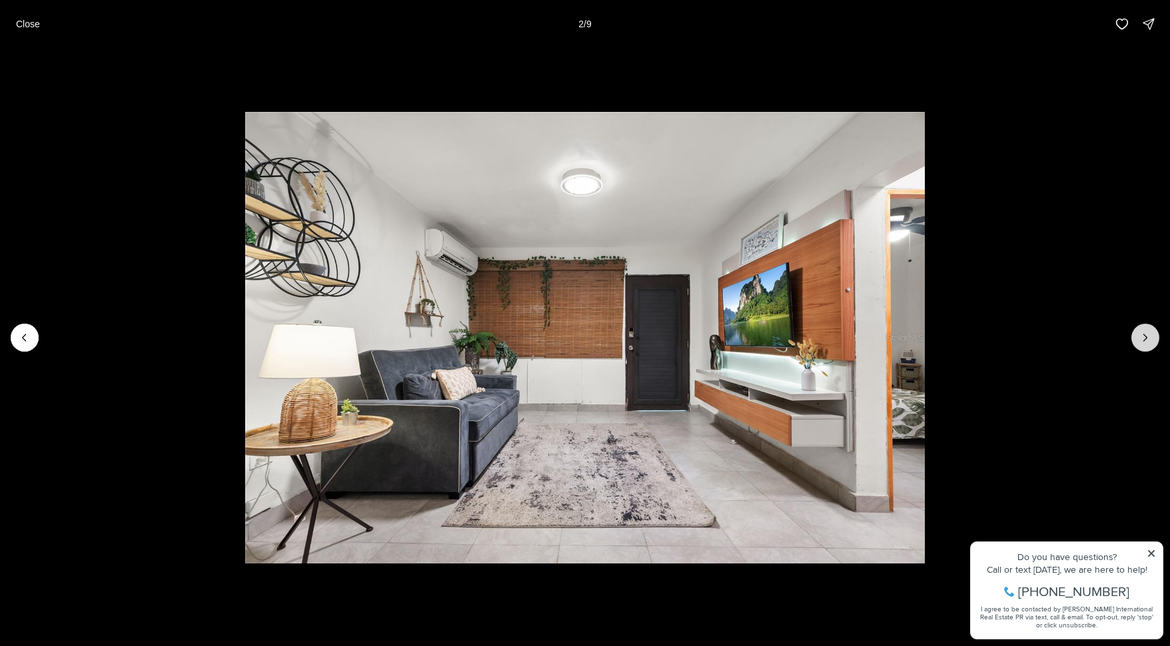
click at [1138, 336] on button "Next slide" at bounding box center [1146, 338] width 28 height 28
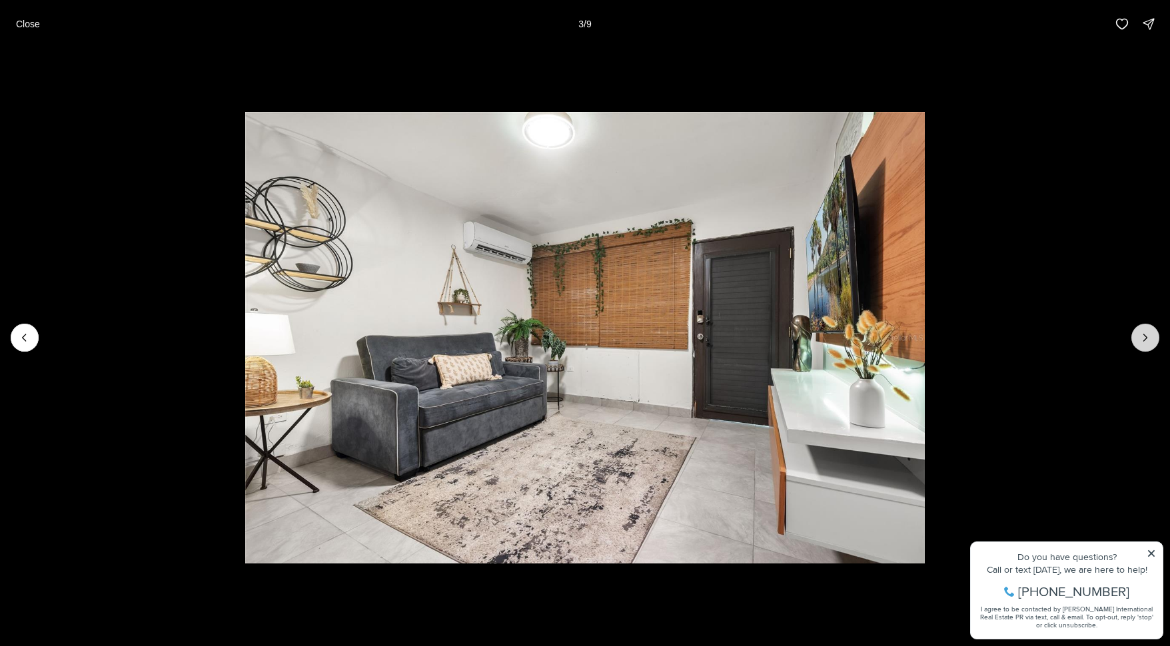
click at [1138, 336] on button "Next slide" at bounding box center [1146, 338] width 28 height 28
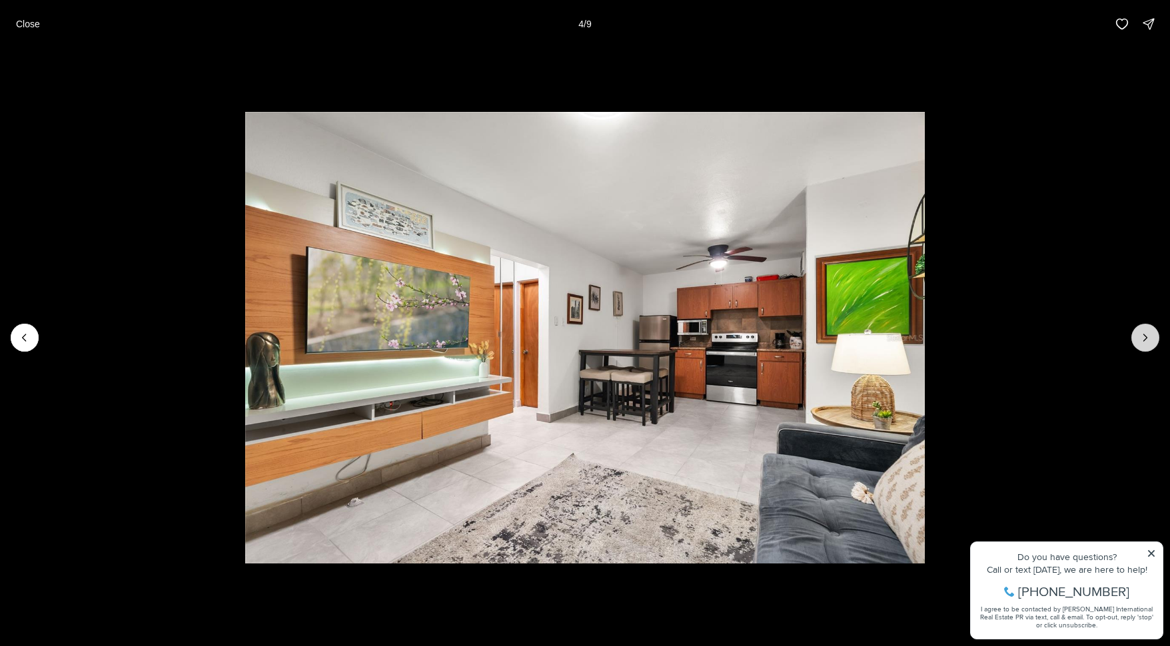
click at [1138, 336] on button "Next slide" at bounding box center [1146, 338] width 28 height 28
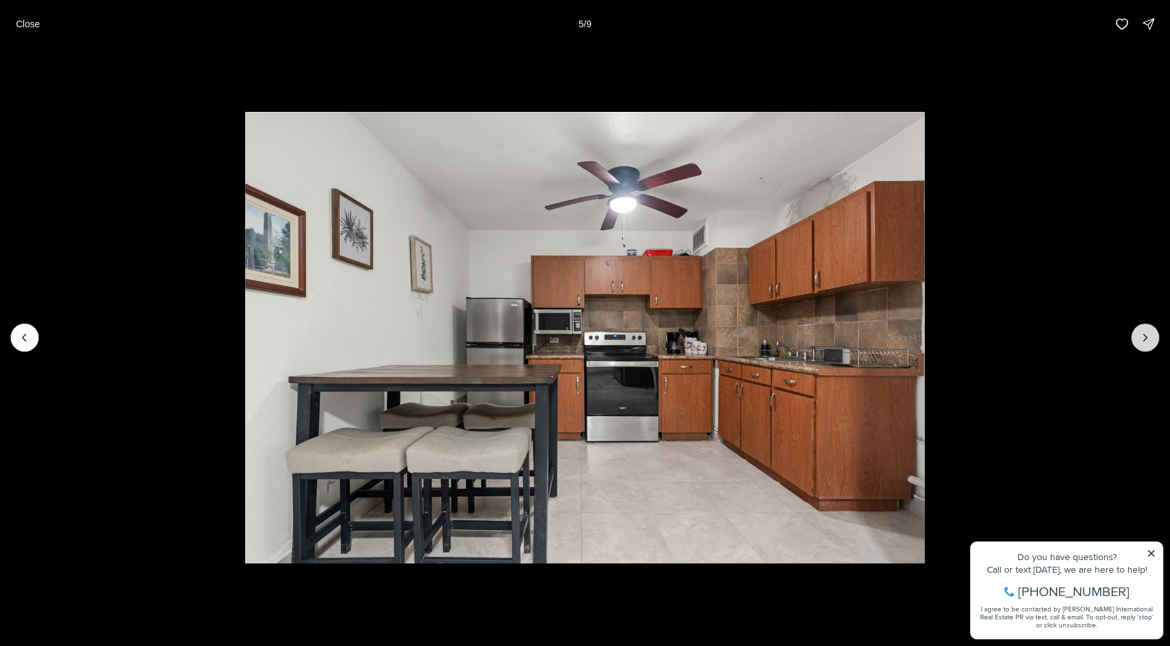
click at [1138, 336] on button "Next slide" at bounding box center [1146, 338] width 28 height 28
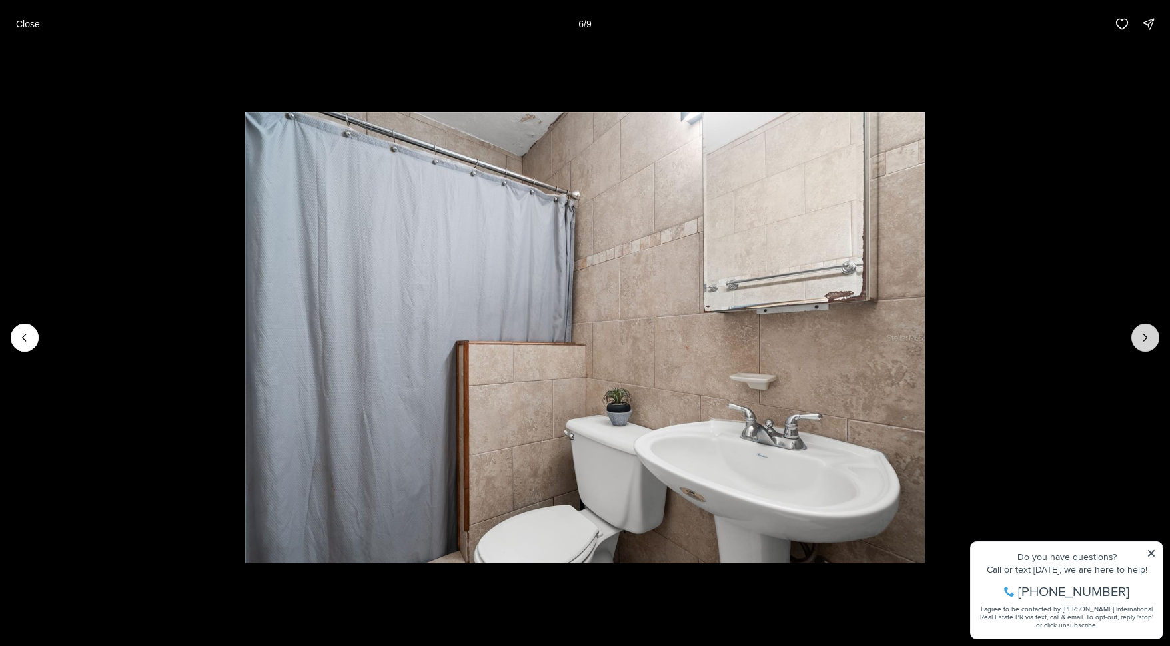
click at [1138, 336] on button "Next slide" at bounding box center [1146, 338] width 28 height 28
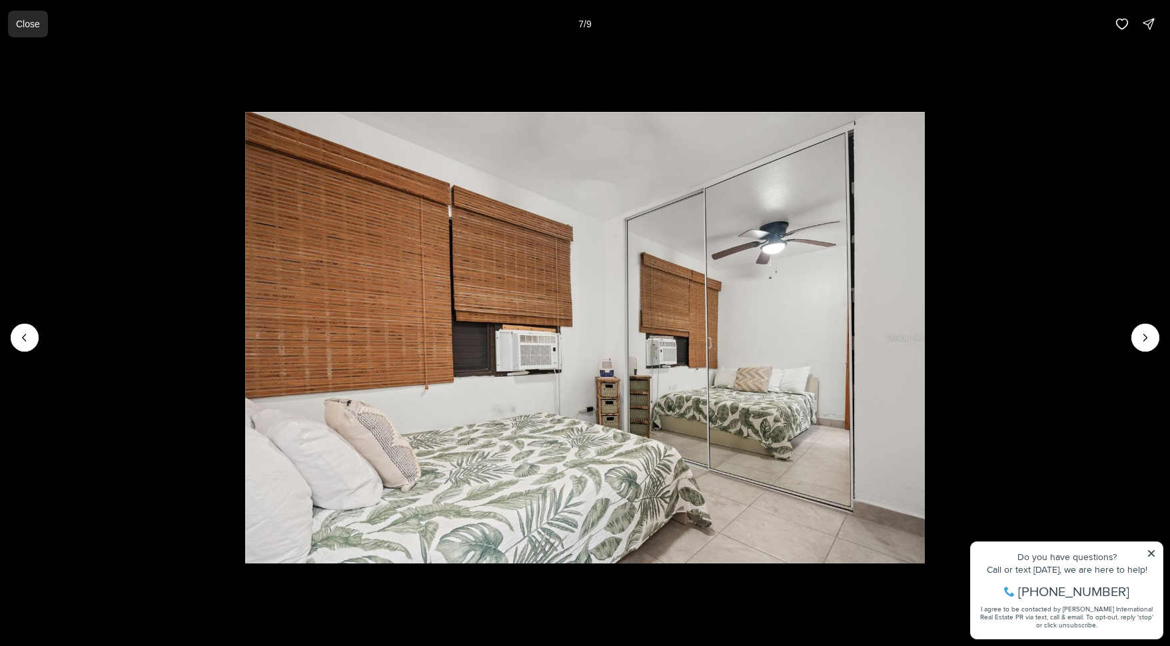
click at [24, 17] on button "Close" at bounding box center [28, 24] width 40 height 27
